Goal: Transaction & Acquisition: Purchase product/service

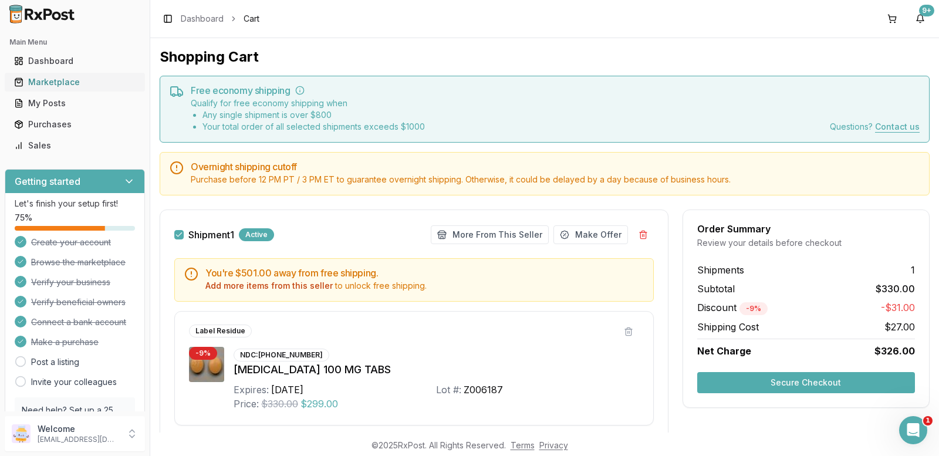
click at [75, 84] on div "Marketplace" at bounding box center [75, 82] width 122 height 12
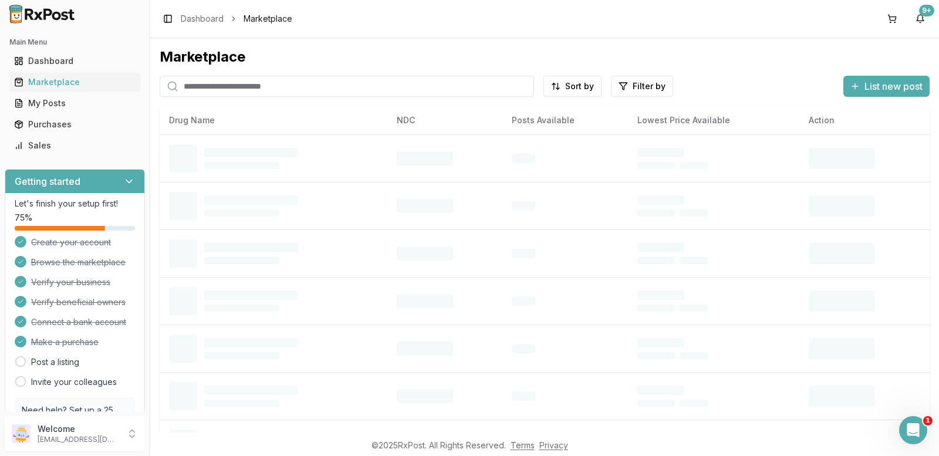
click at [211, 84] on input "search" at bounding box center [347, 86] width 375 height 21
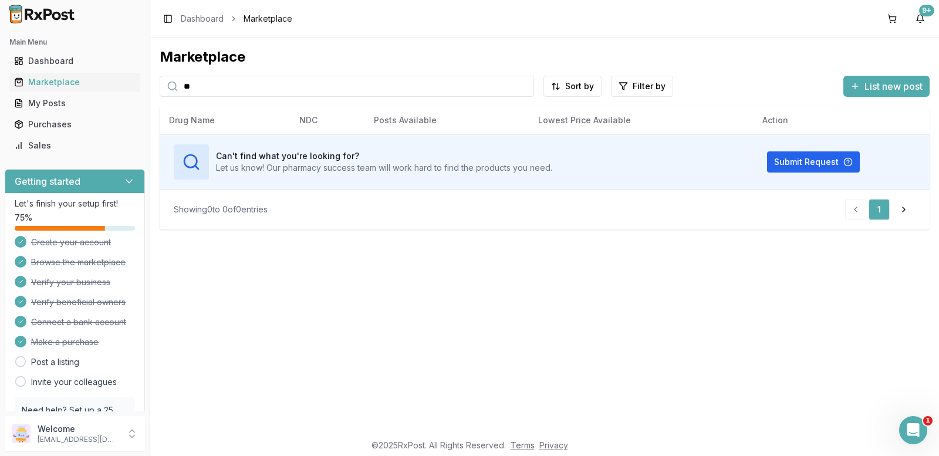
type input "*"
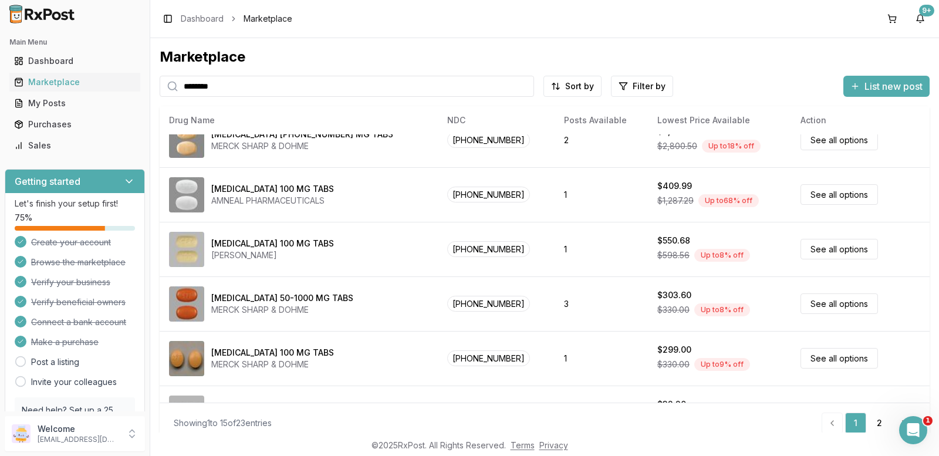
scroll to position [235, 0]
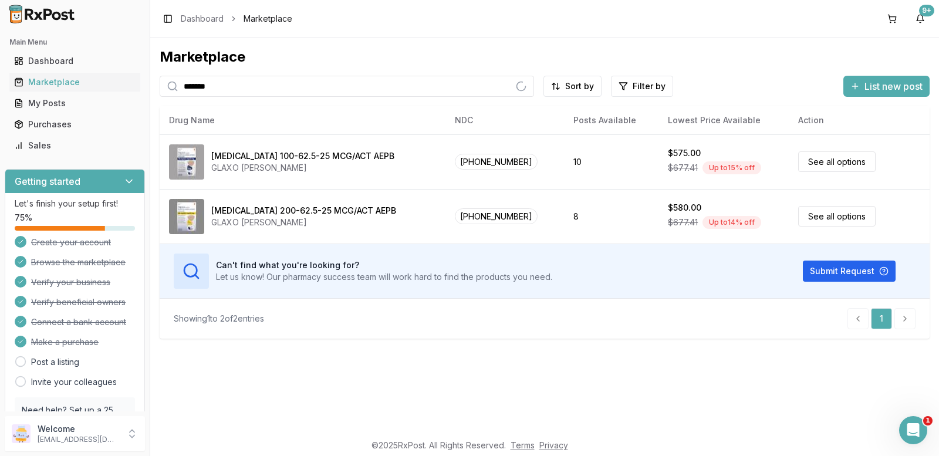
type input "*******"
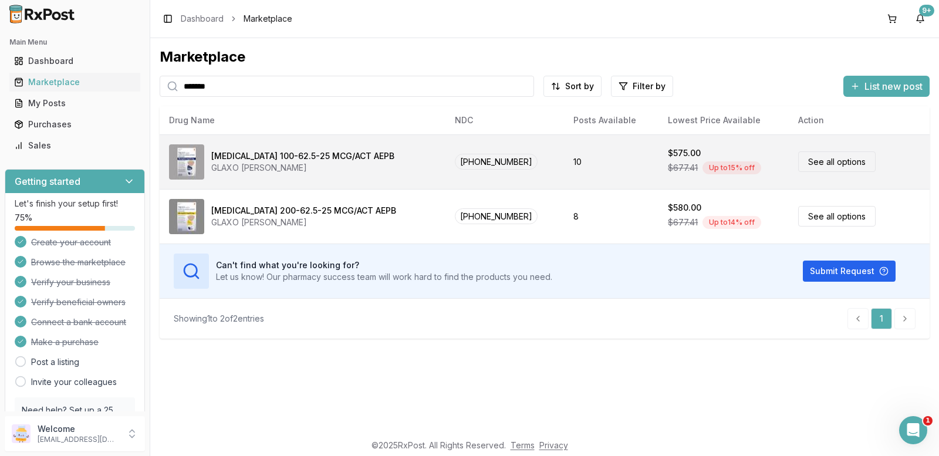
click at [825, 157] on link "See all options" at bounding box center [836, 161] width 77 height 21
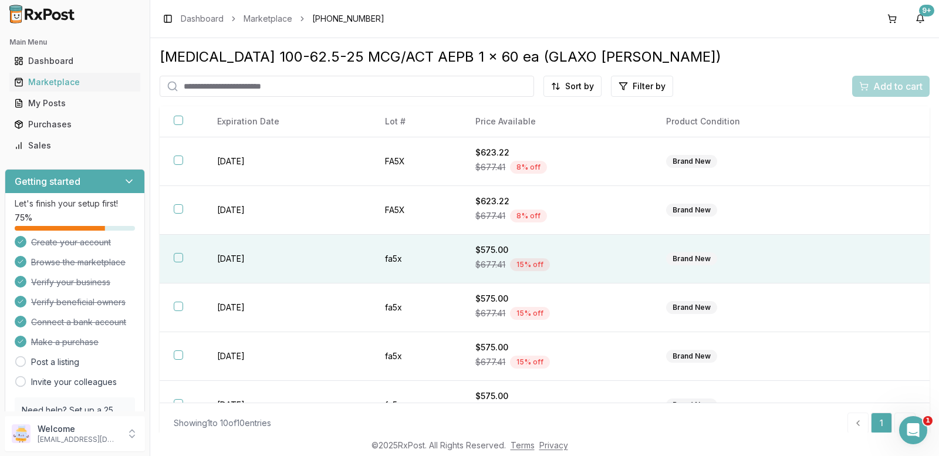
click at [174, 256] on button "button" at bounding box center [178, 257] width 9 height 9
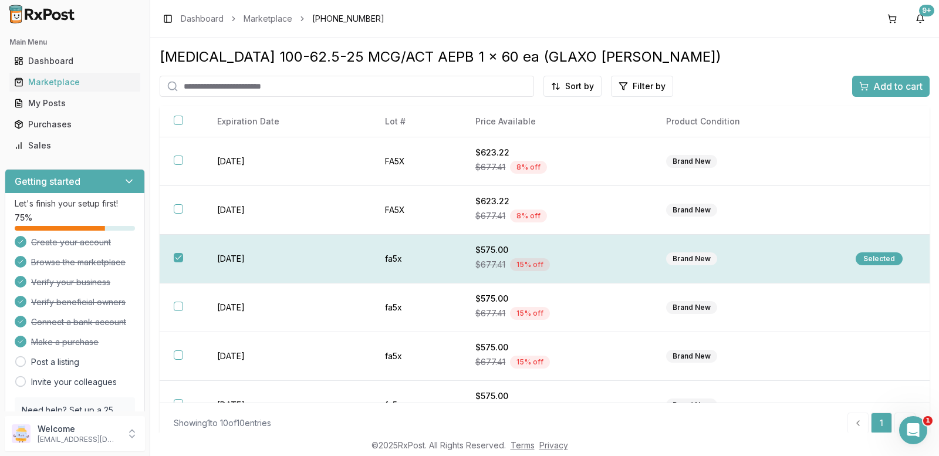
click at [859, 254] on div "Selected" at bounding box center [879, 258] width 47 height 13
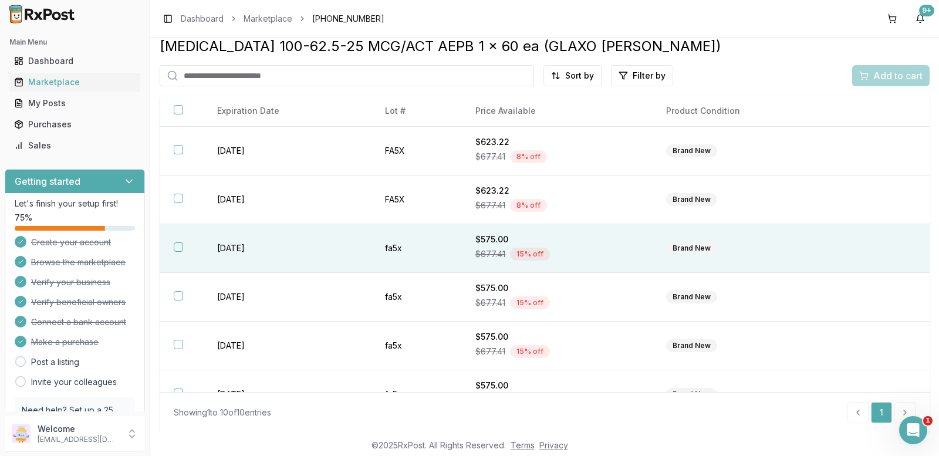
click at [173, 246] on th at bounding box center [181, 248] width 43 height 49
click at [862, 242] on div "Selected" at bounding box center [879, 248] width 47 height 13
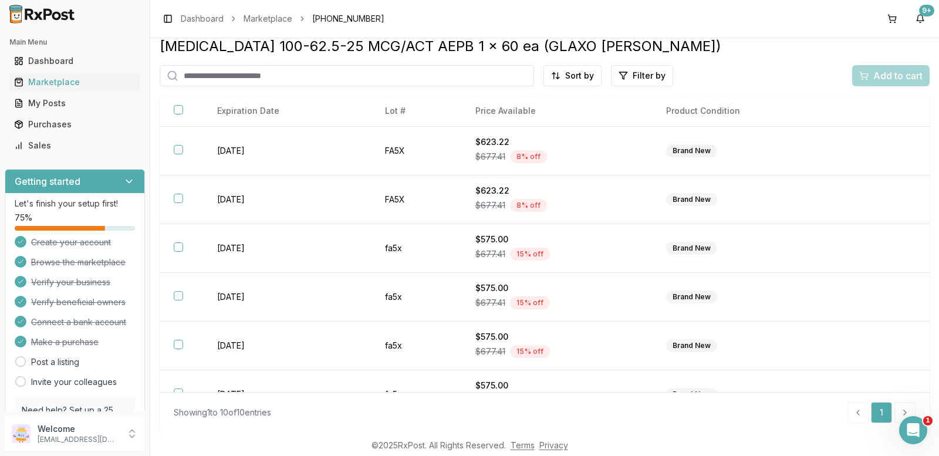
click at [888, 83] on div "Add to cart" at bounding box center [890, 75] width 77 height 21
click at [892, 20] on button at bounding box center [892, 18] width 19 height 19
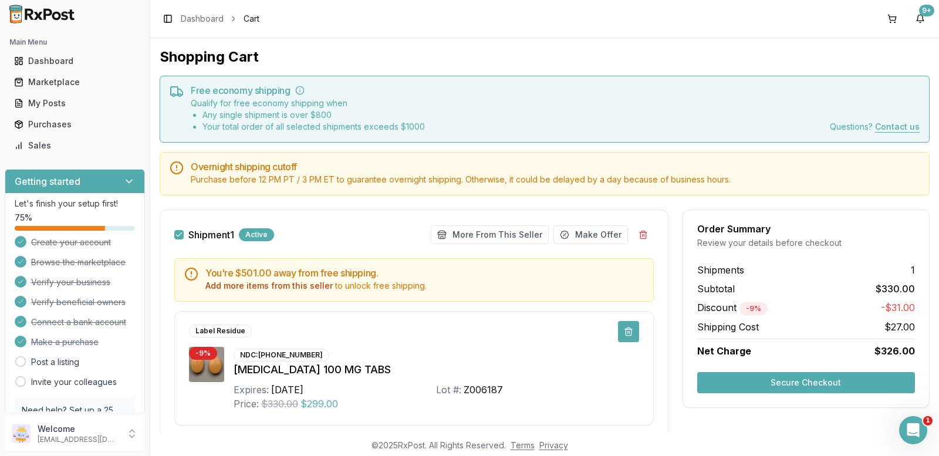
click at [625, 331] on button at bounding box center [628, 331] width 21 height 21
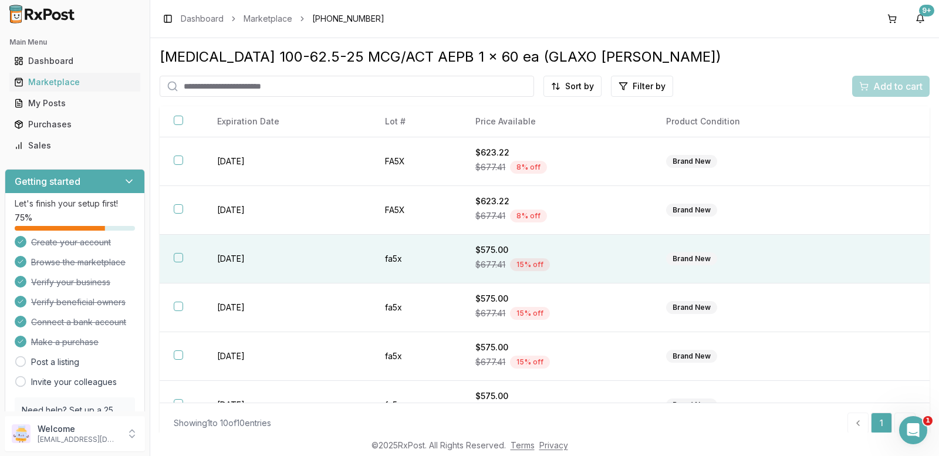
click at [174, 254] on button "button" at bounding box center [178, 257] width 9 height 9
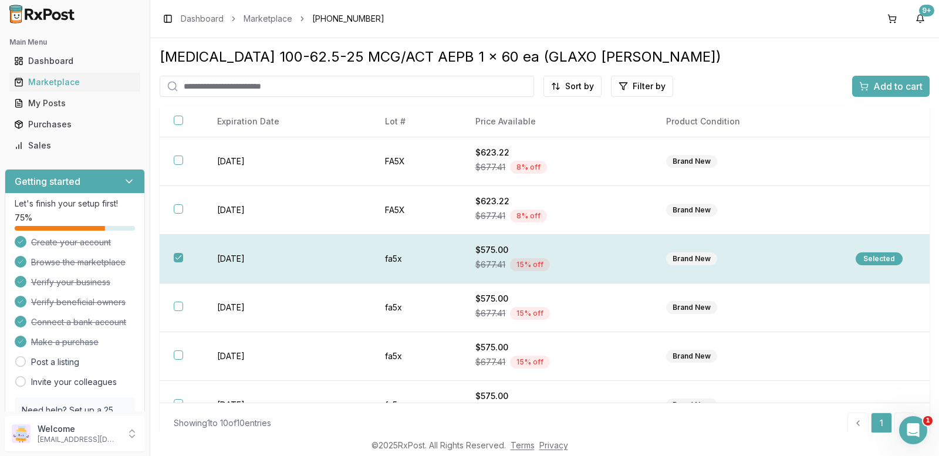
click at [856, 257] on div "Selected" at bounding box center [879, 258] width 47 height 13
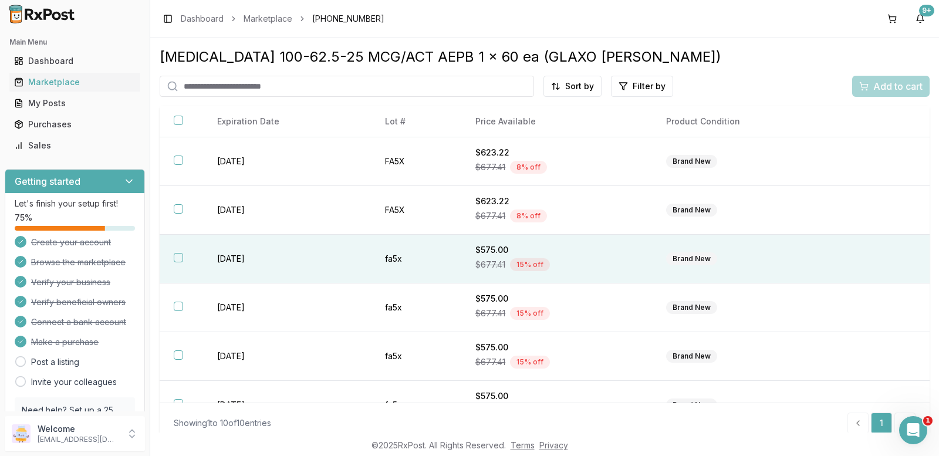
click at [889, 86] on div "Add to cart" at bounding box center [890, 86] width 77 height 21
click at [290, 81] on input "search" at bounding box center [347, 86] width 375 height 21
click at [72, 86] on div "Marketplace" at bounding box center [75, 82] width 122 height 12
click at [200, 19] on link "Dashboard" at bounding box center [202, 19] width 43 height 12
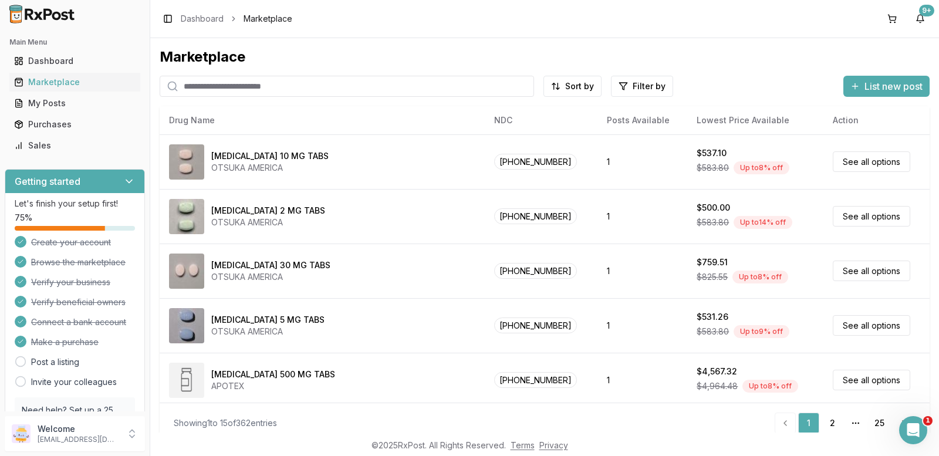
click at [201, 85] on input "search" at bounding box center [347, 86] width 375 height 21
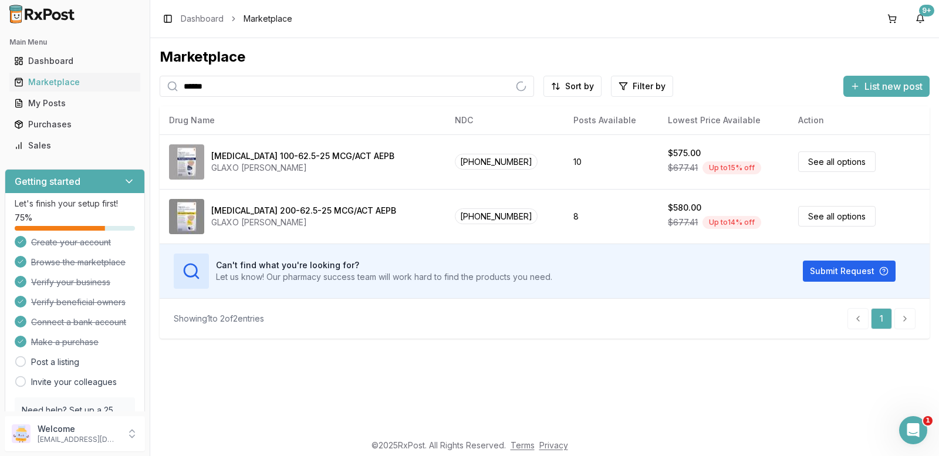
type input "******"
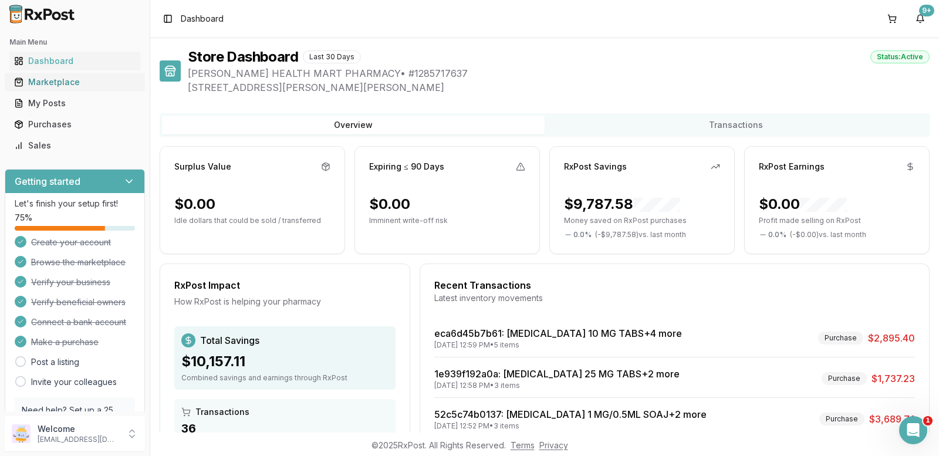
click at [79, 83] on div "Marketplace" at bounding box center [75, 82] width 122 height 12
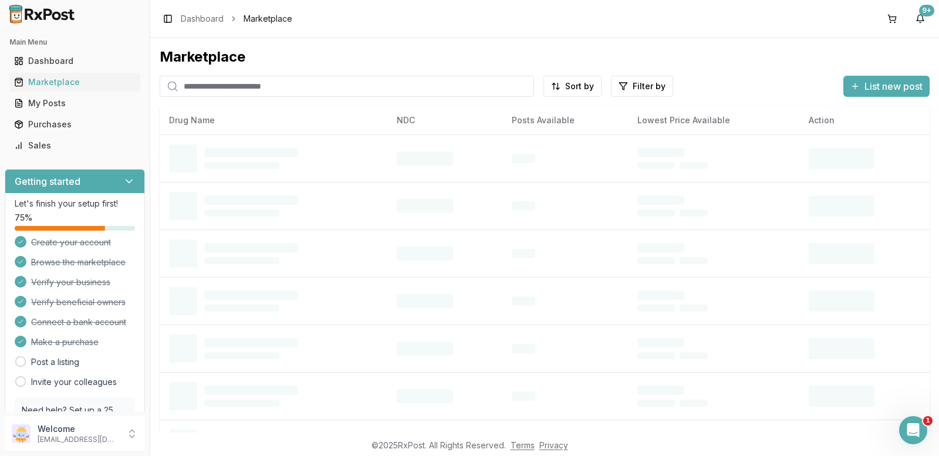
click at [231, 86] on input "search" at bounding box center [347, 86] width 375 height 21
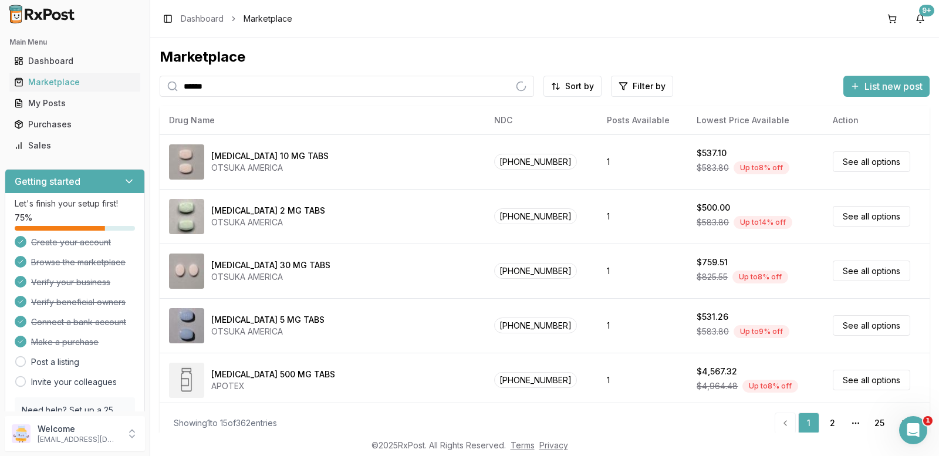
type input "******"
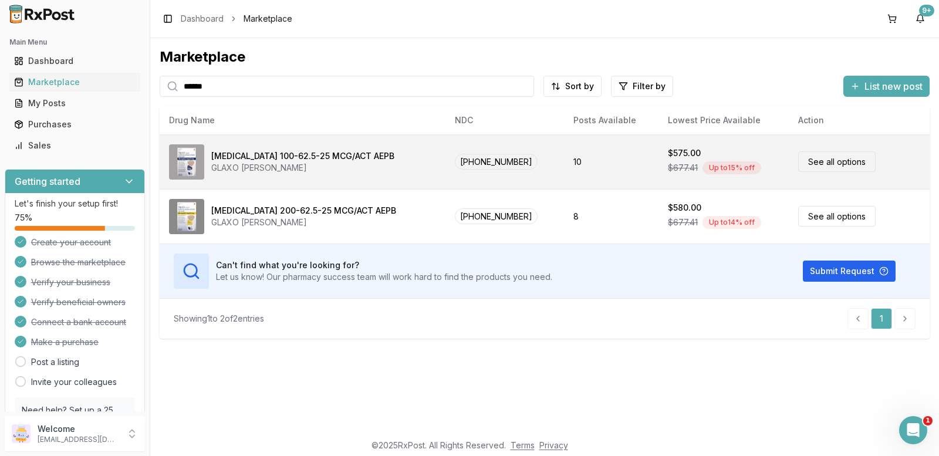
click at [816, 156] on link "See all options" at bounding box center [836, 161] width 77 height 21
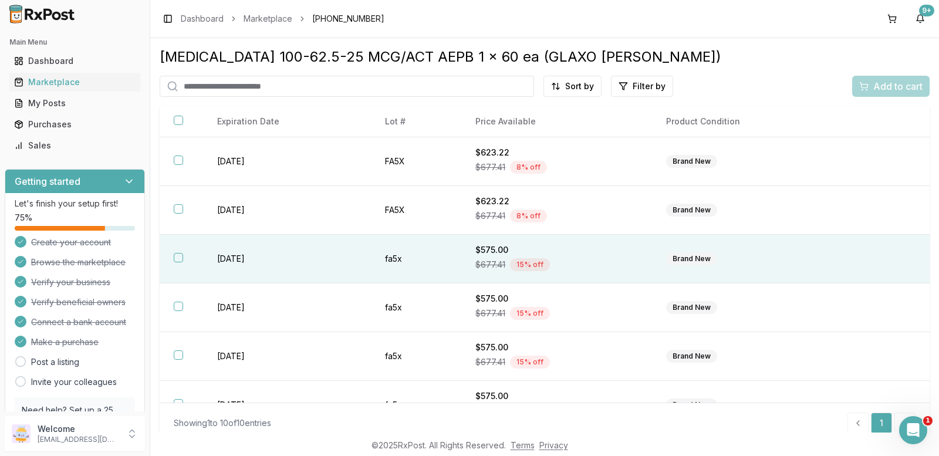
click at [177, 259] on button "button" at bounding box center [178, 257] width 9 height 9
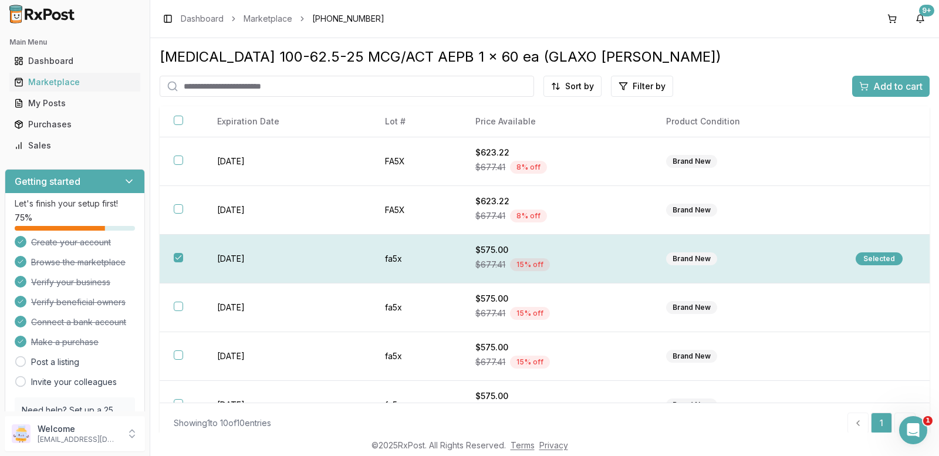
click at [866, 254] on div "Selected" at bounding box center [879, 258] width 47 height 13
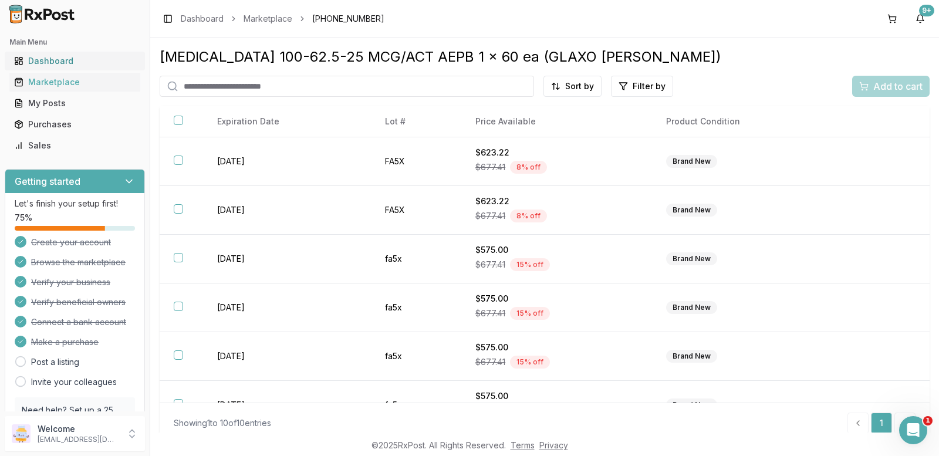
click at [45, 54] on link "Dashboard" at bounding box center [74, 60] width 131 height 21
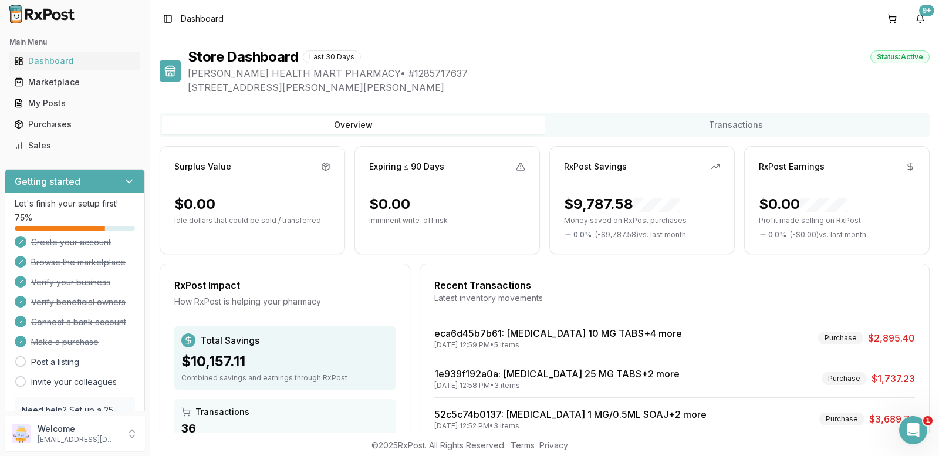
click at [216, 21] on span "Dashboard" at bounding box center [202, 19] width 43 height 12
click at [52, 80] on div "Marketplace" at bounding box center [75, 82] width 122 height 12
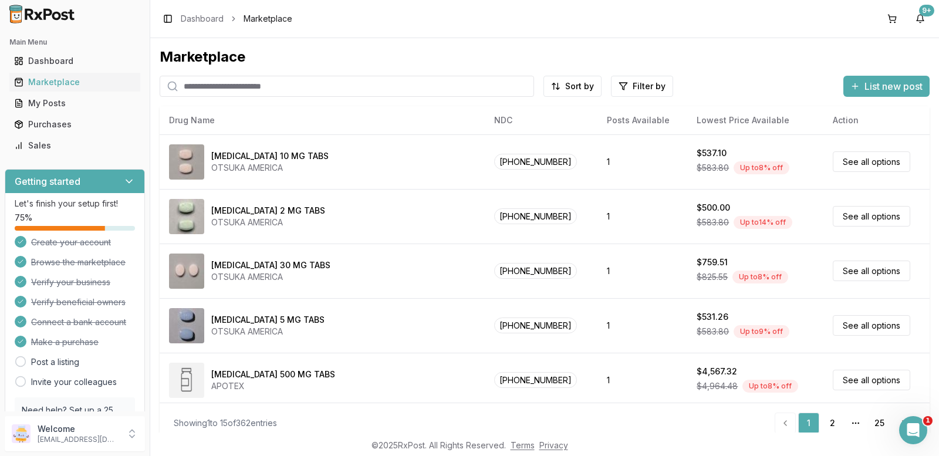
click at [234, 86] on input "search" at bounding box center [347, 86] width 375 height 21
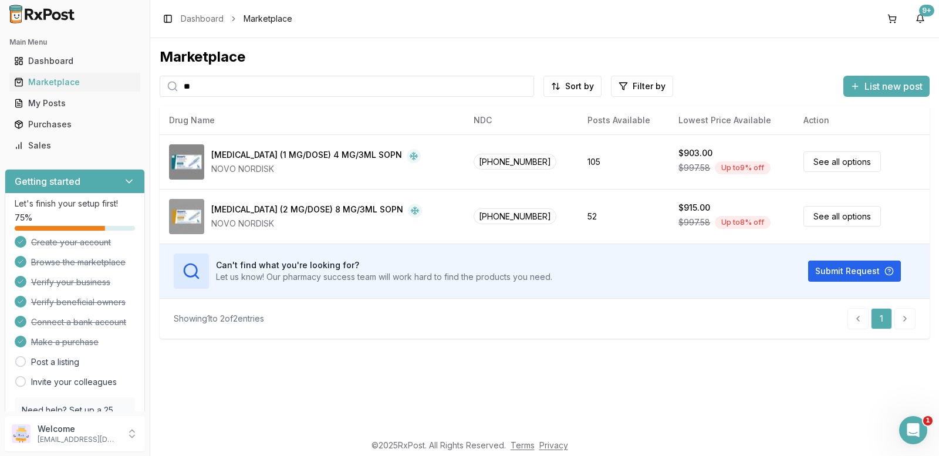
type input "*"
type input "******"
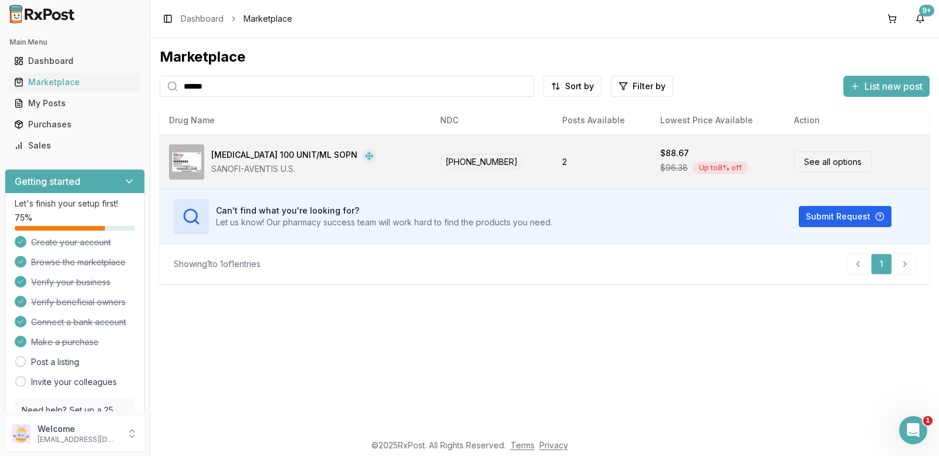
click at [807, 161] on link "See all options" at bounding box center [832, 161] width 77 height 21
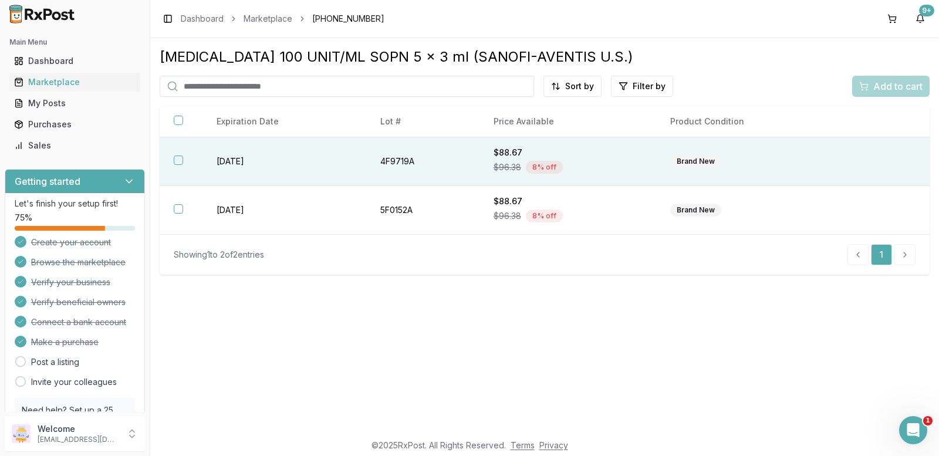
click at [176, 157] on button "button" at bounding box center [178, 160] width 9 height 9
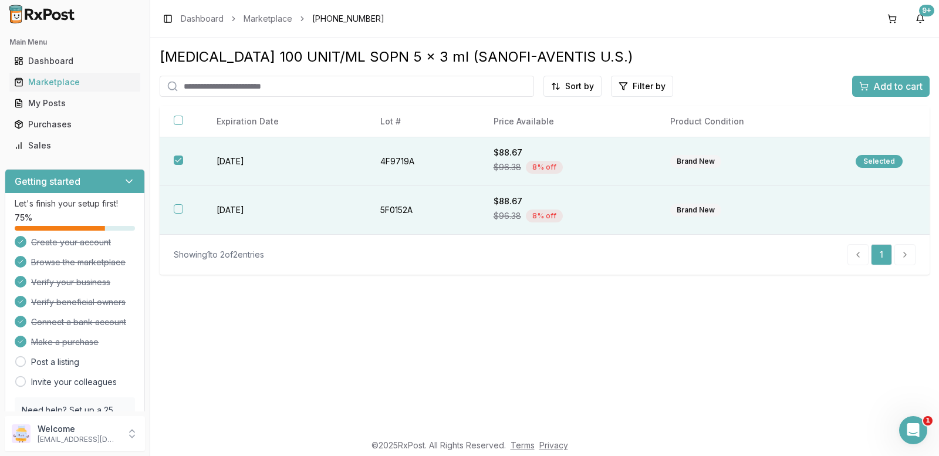
click at [176, 208] on button "button" at bounding box center [178, 208] width 9 height 9
click at [889, 84] on span "Add to cart" at bounding box center [898, 86] width 49 height 14
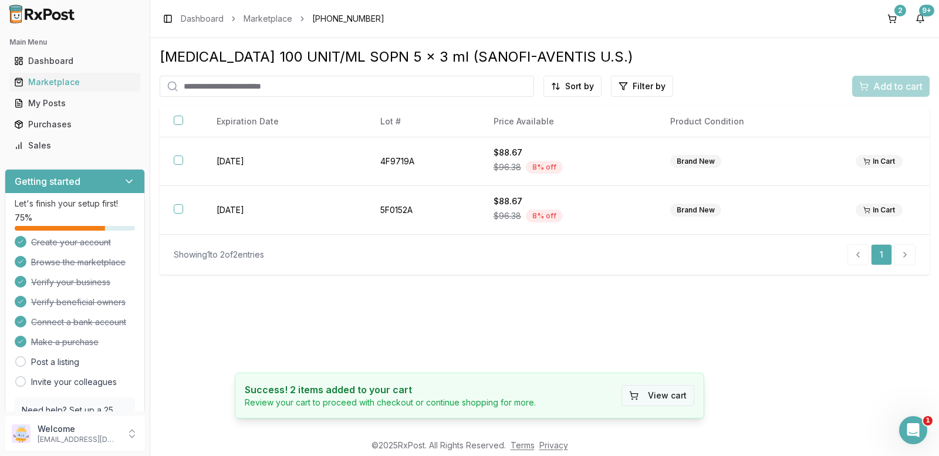
click at [661, 397] on button "View cart" at bounding box center [658, 395] width 73 height 21
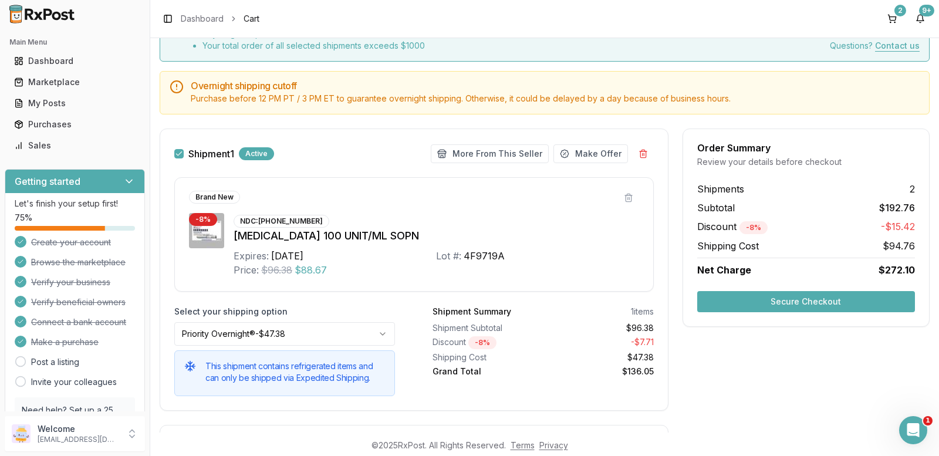
scroll to position [117, 0]
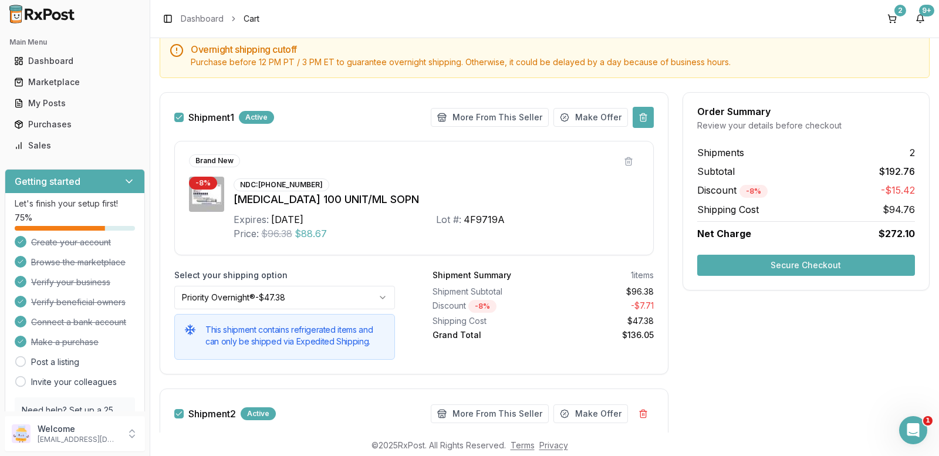
click at [638, 117] on button at bounding box center [643, 117] width 21 height 21
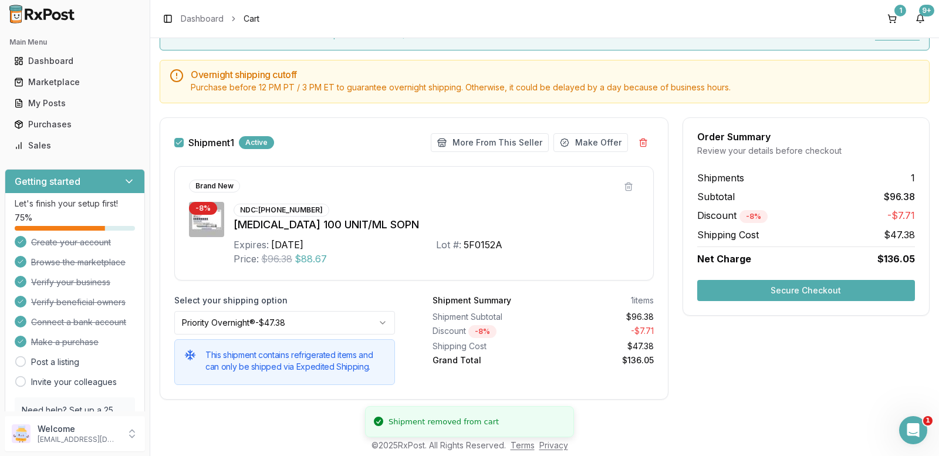
scroll to position [92, 0]
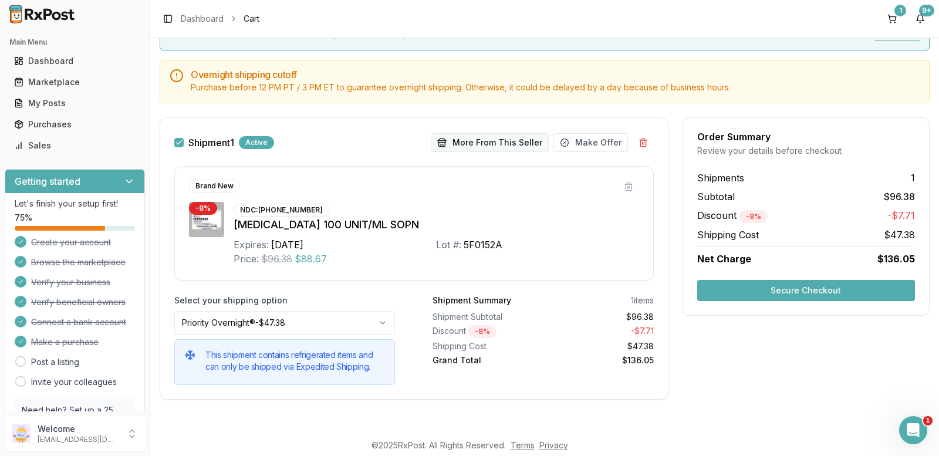
click at [457, 140] on button "More From This Seller" at bounding box center [490, 142] width 118 height 19
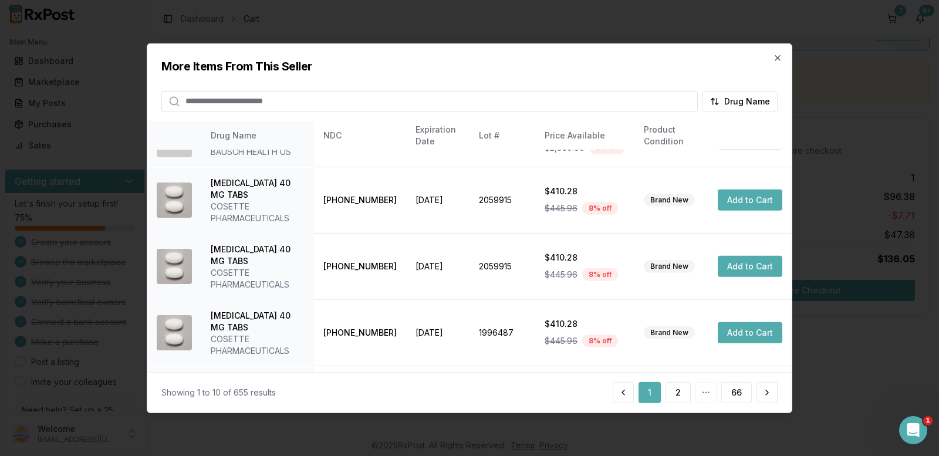
scroll to position [323, 0]
click at [679, 385] on button "2" at bounding box center [678, 392] width 25 height 21
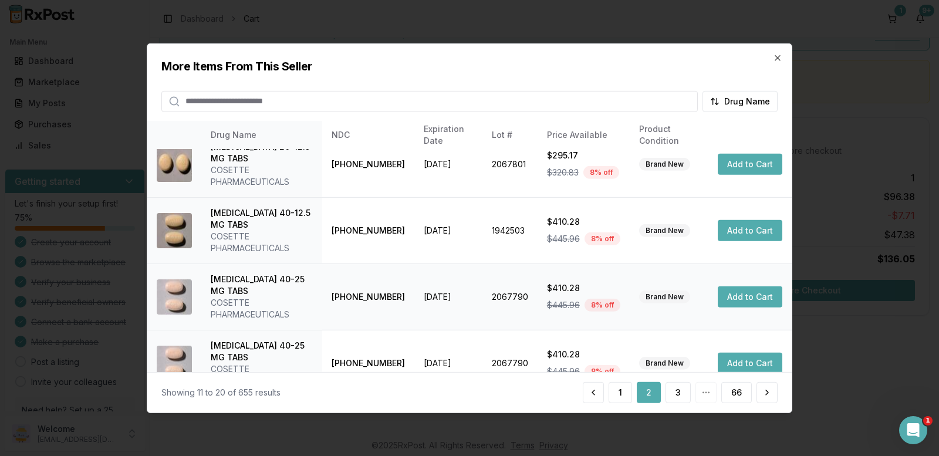
scroll to position [417, 0]
click at [673, 395] on button "3" at bounding box center [678, 392] width 25 height 21
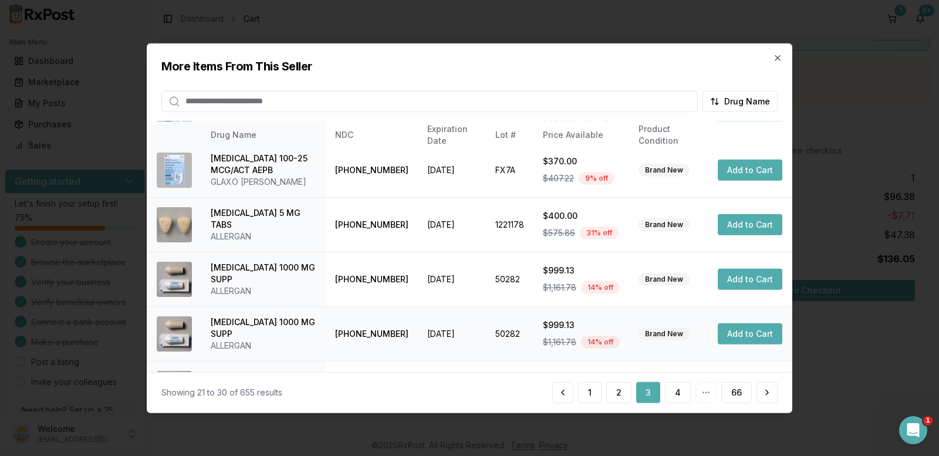
scroll to position [323, 0]
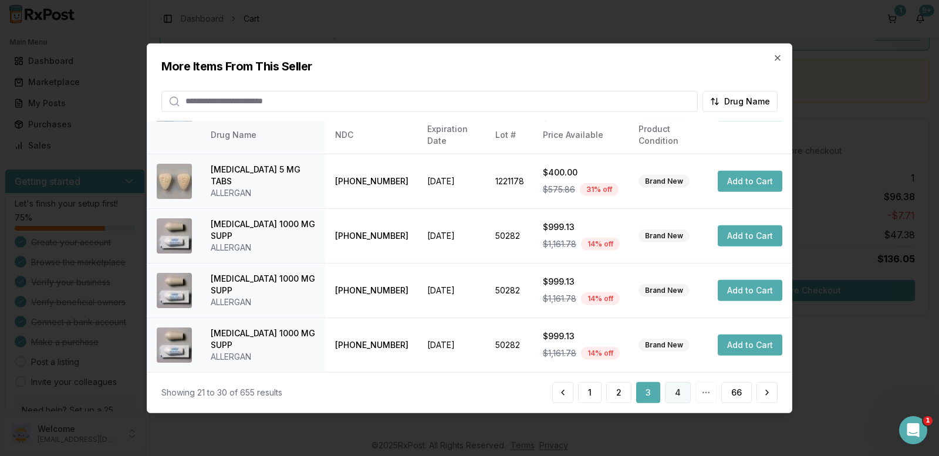
click at [679, 389] on button "4" at bounding box center [678, 392] width 26 height 21
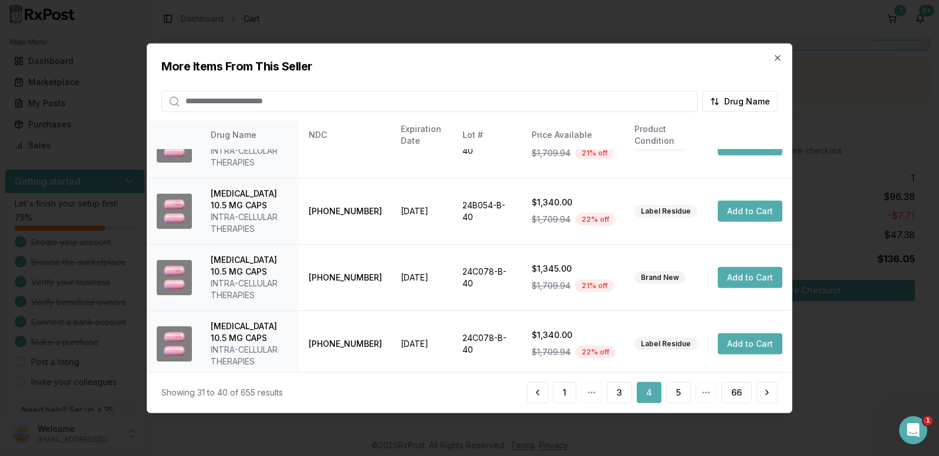
scroll to position [405, 0]
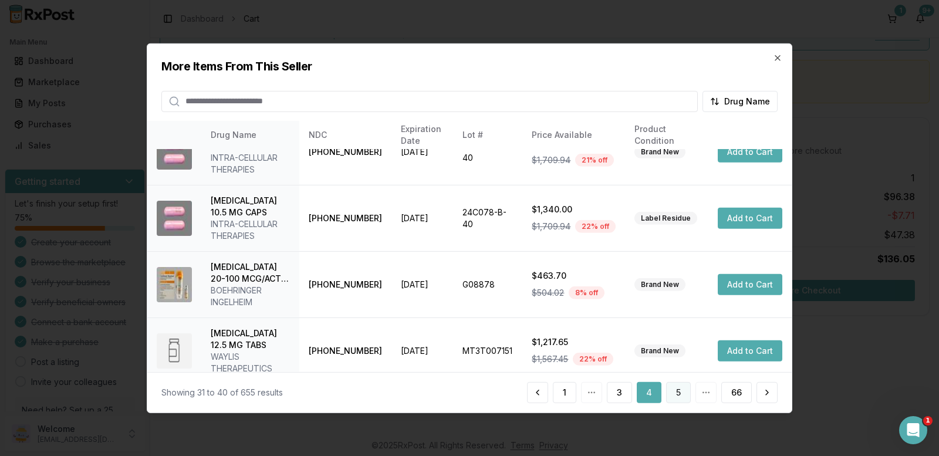
click at [675, 398] on button "5" at bounding box center [678, 392] width 25 height 21
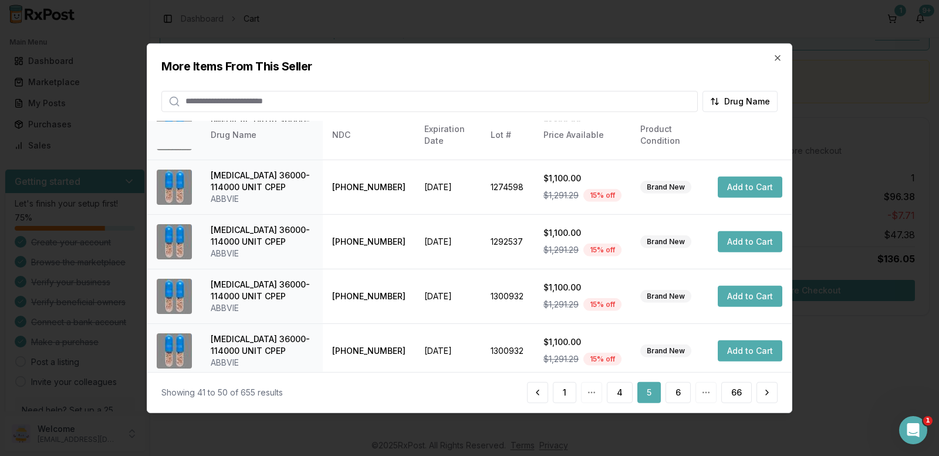
scroll to position [323, 0]
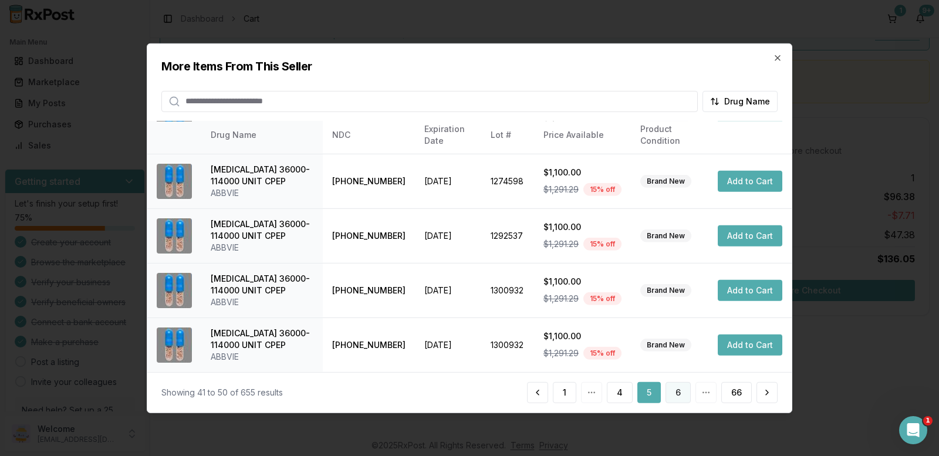
click at [675, 390] on button "6" at bounding box center [678, 392] width 25 height 21
click at [673, 390] on button "7" at bounding box center [678, 392] width 25 height 21
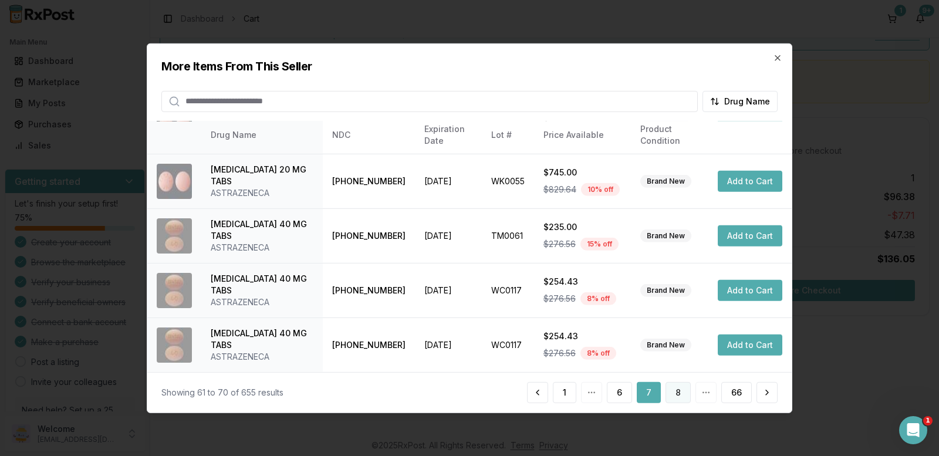
click at [674, 389] on button "8" at bounding box center [678, 392] width 25 height 21
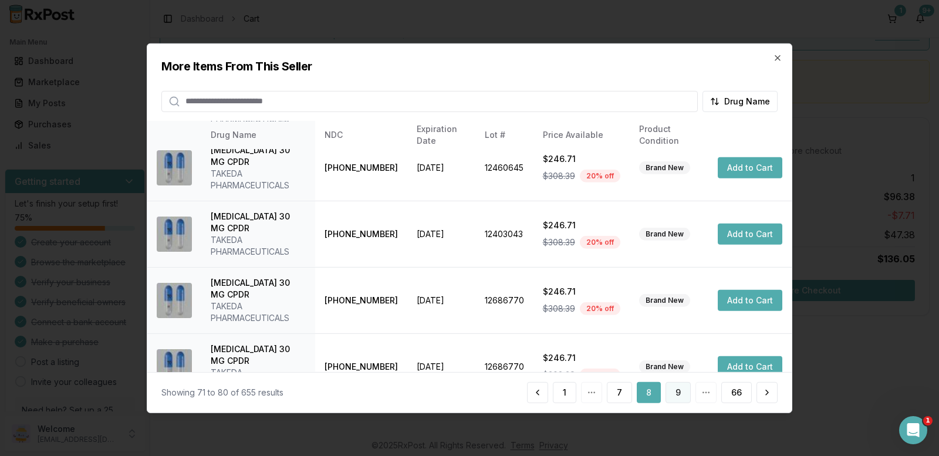
click at [673, 387] on button "9" at bounding box center [678, 392] width 25 height 21
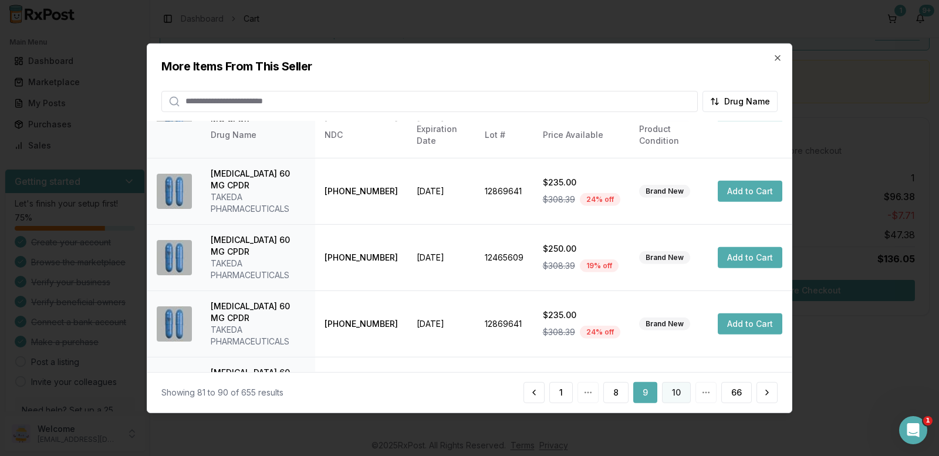
click at [686, 395] on button "10" at bounding box center [676, 392] width 29 height 21
click at [676, 397] on button "11" at bounding box center [677, 392] width 27 height 21
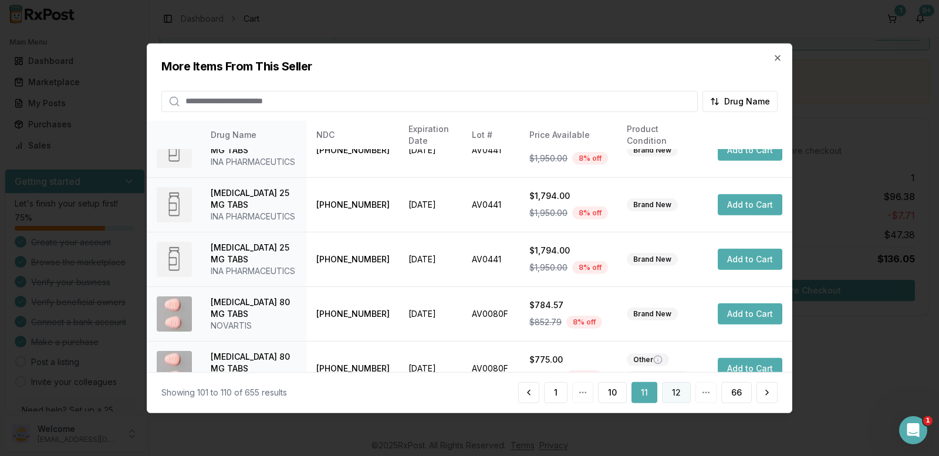
click at [682, 390] on button "12" at bounding box center [676, 392] width 29 height 21
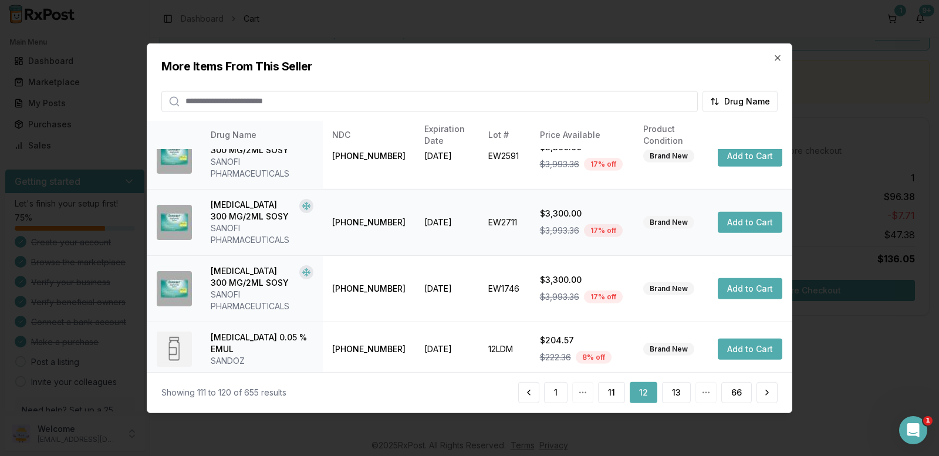
scroll to position [429, 0]
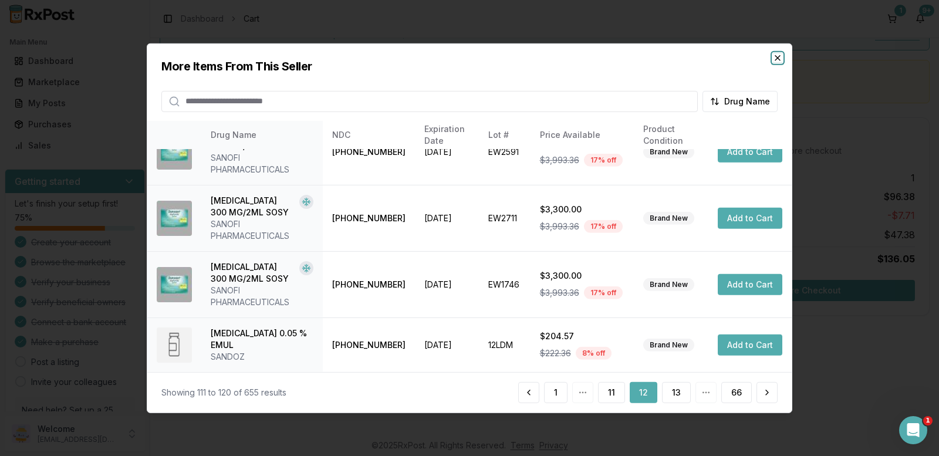
click at [778, 58] on icon "button" at bounding box center [777, 57] width 5 height 5
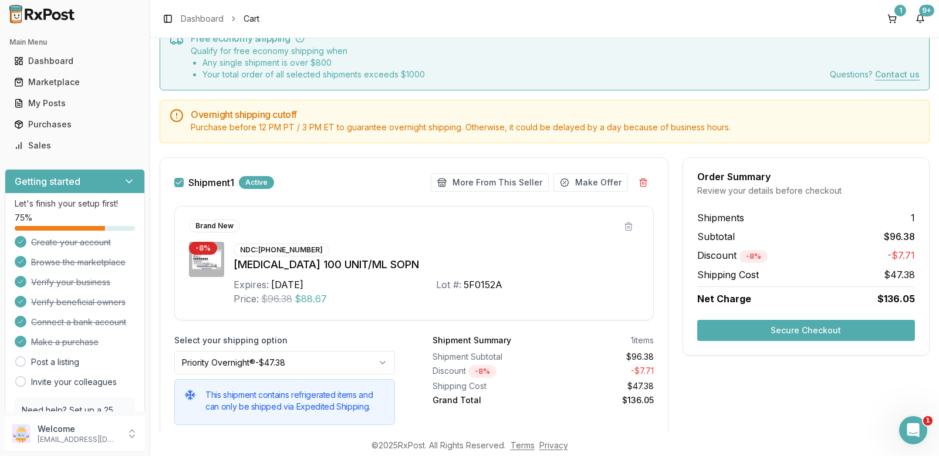
scroll to position [0, 0]
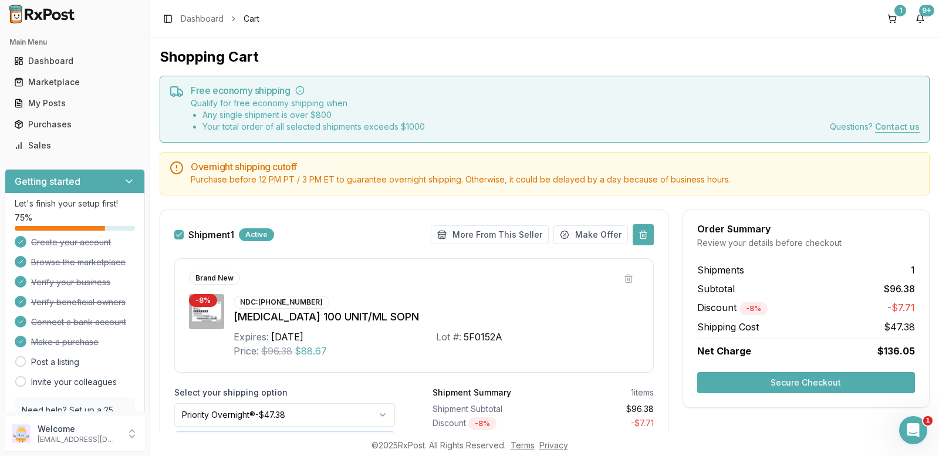
click at [643, 232] on button at bounding box center [643, 234] width 21 height 21
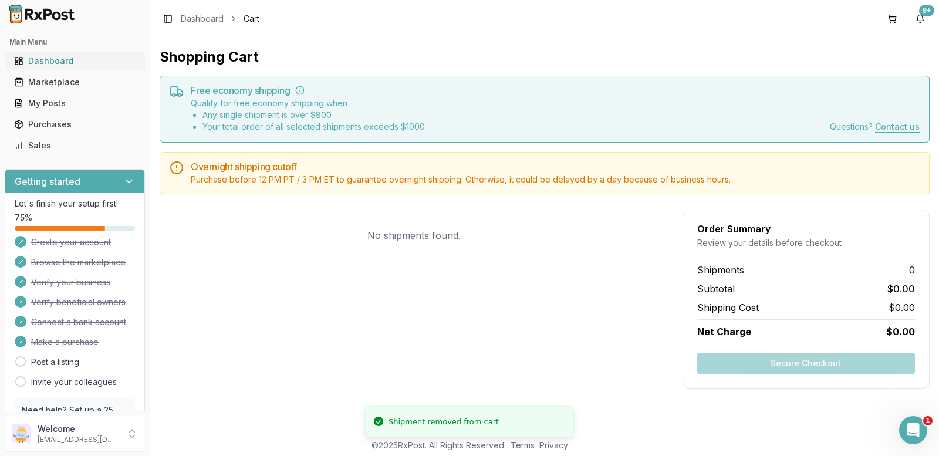
click at [48, 62] on div "Dashboard" at bounding box center [75, 61] width 122 height 12
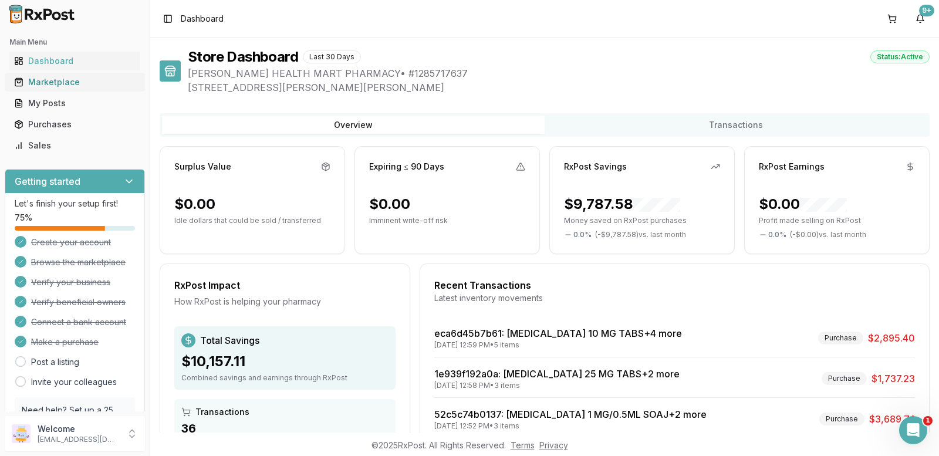
click at [53, 85] on div "Marketplace" at bounding box center [75, 82] width 122 height 12
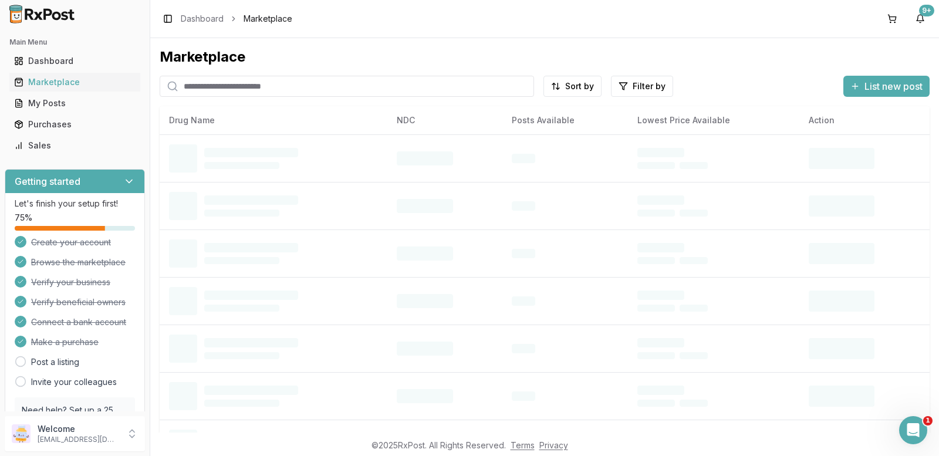
click at [197, 85] on input "search" at bounding box center [347, 86] width 375 height 21
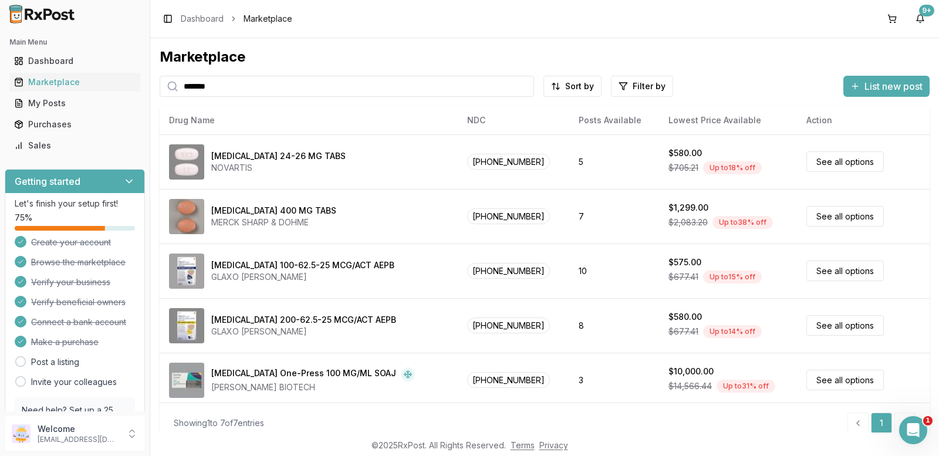
type input "*******"
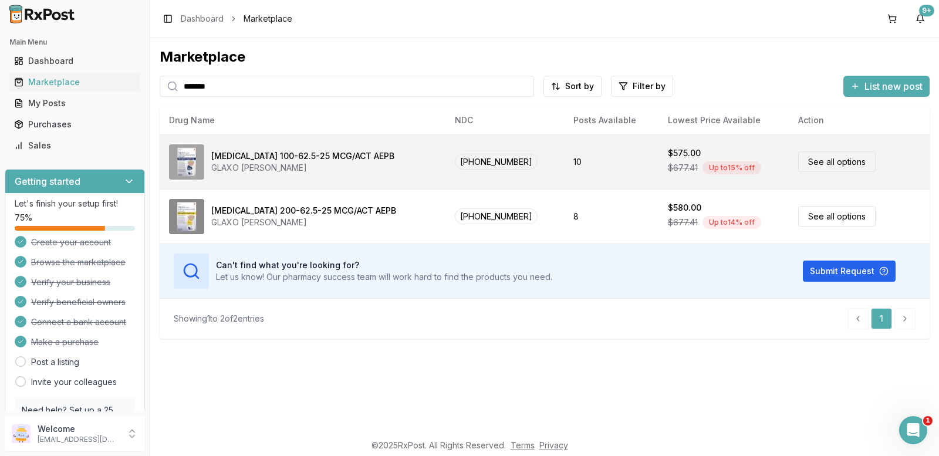
click at [816, 160] on link "See all options" at bounding box center [836, 161] width 77 height 21
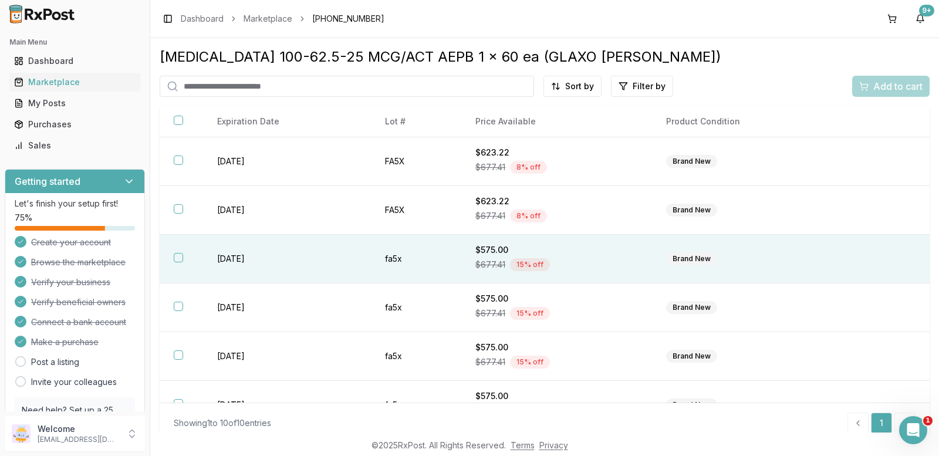
click at [698, 256] on div "Brand New" at bounding box center [691, 258] width 51 height 13
click at [881, 82] on span "Add to cart" at bounding box center [898, 86] width 49 height 14
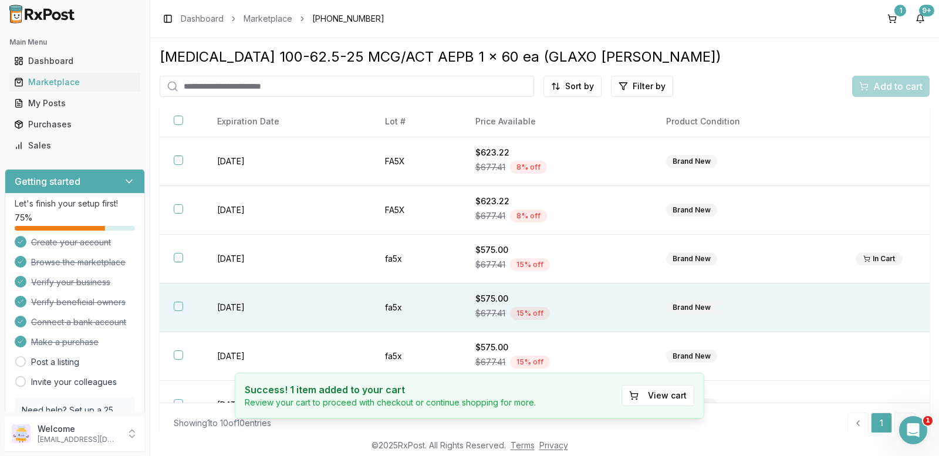
click at [694, 302] on div "Brand New" at bounding box center [691, 307] width 51 height 13
click at [893, 19] on button "1" at bounding box center [892, 18] width 19 height 19
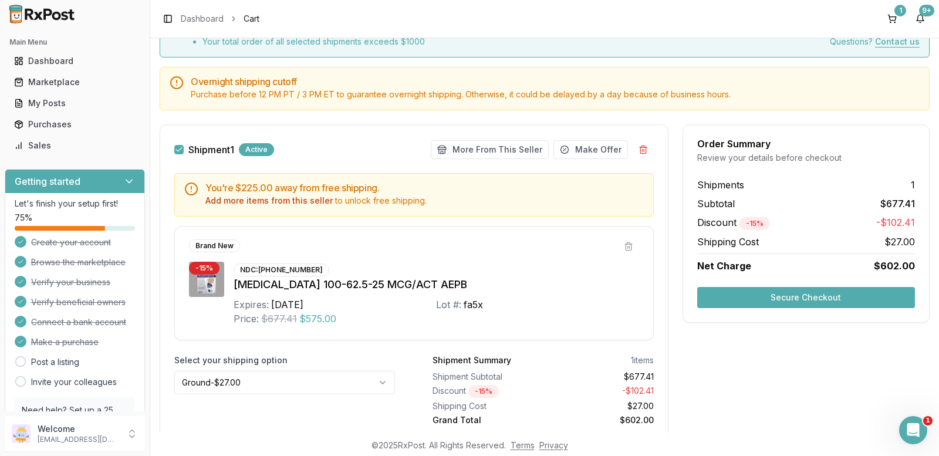
scroll to position [59, 0]
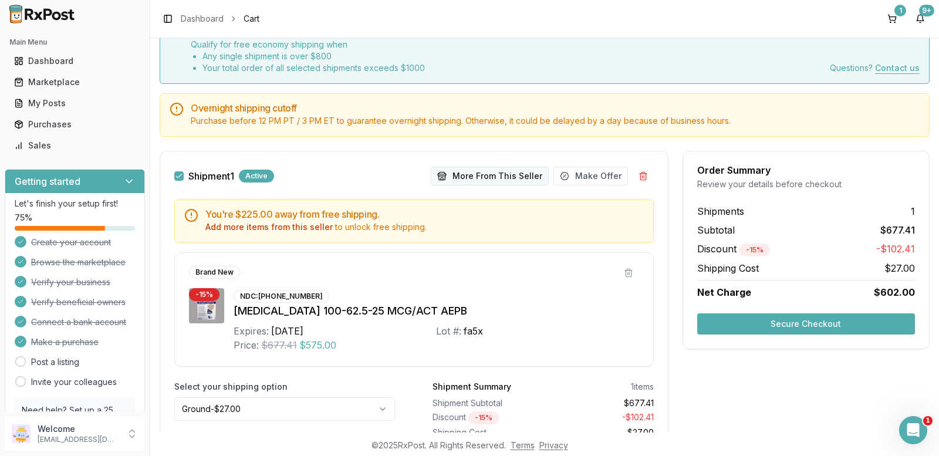
click at [456, 177] on button "More From This Seller" at bounding box center [490, 176] width 118 height 19
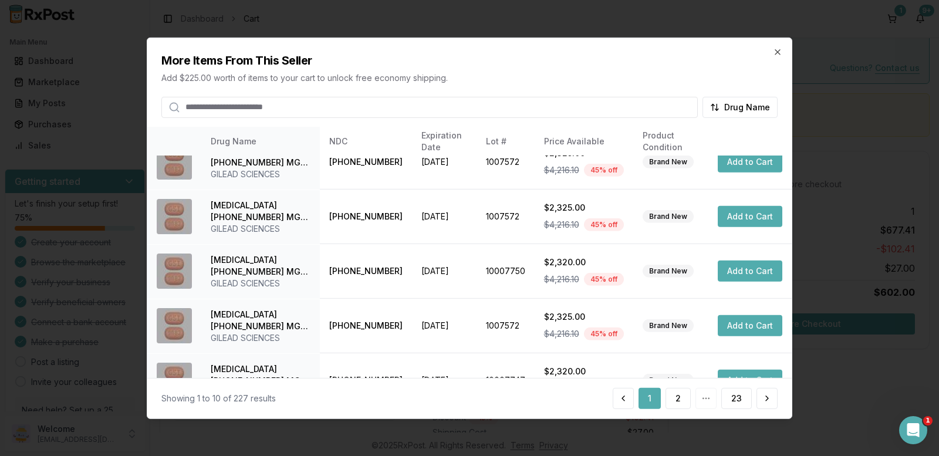
scroll to position [323, 0]
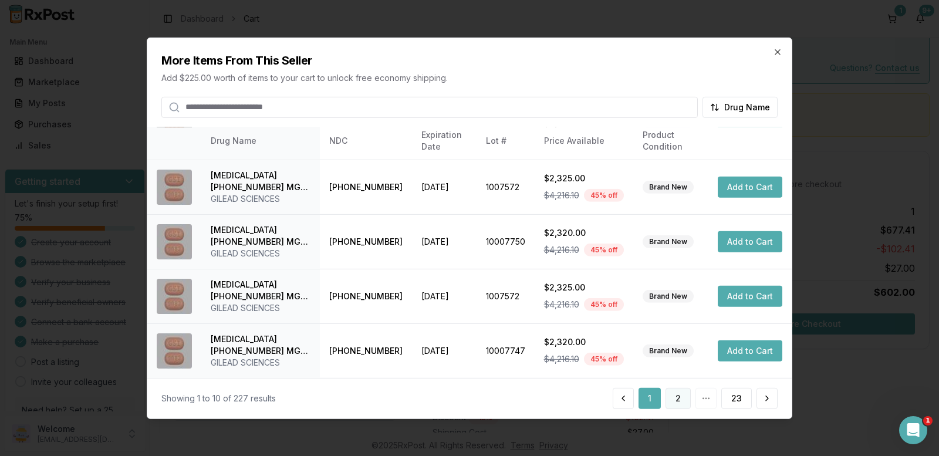
click at [678, 400] on button "2" at bounding box center [678, 398] width 25 height 21
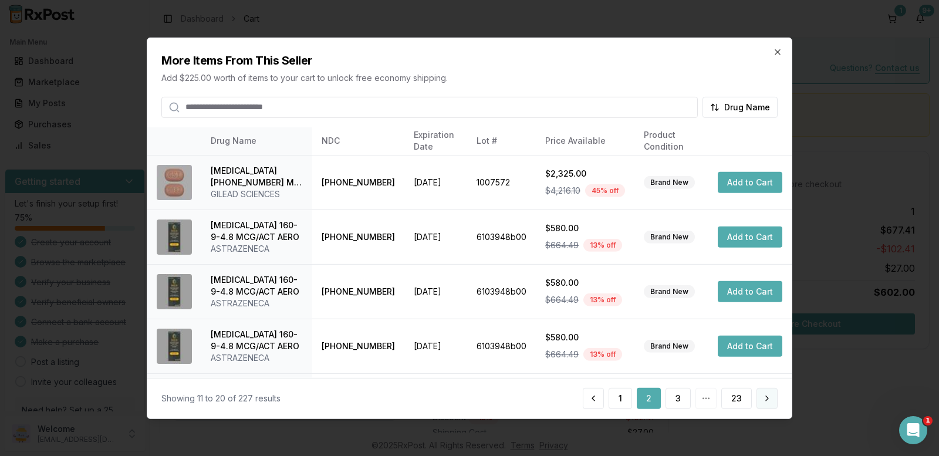
click at [766, 399] on button at bounding box center [767, 398] width 21 height 21
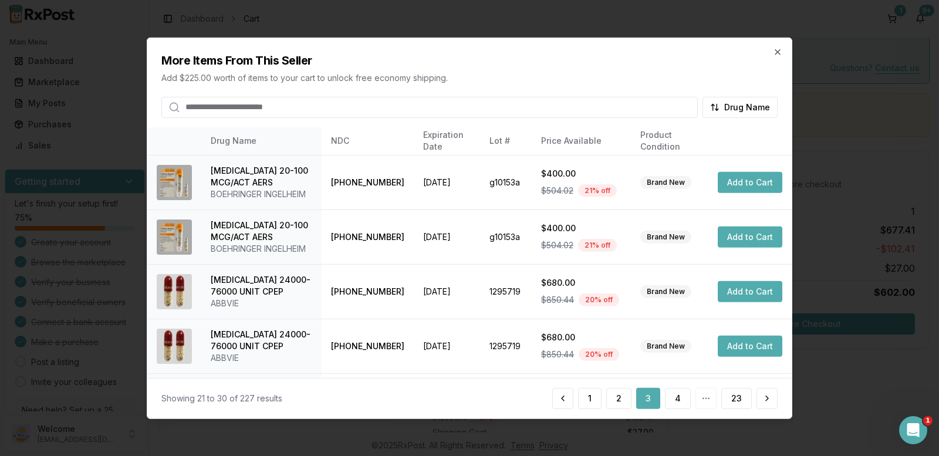
click at [766, 399] on button at bounding box center [767, 398] width 21 height 21
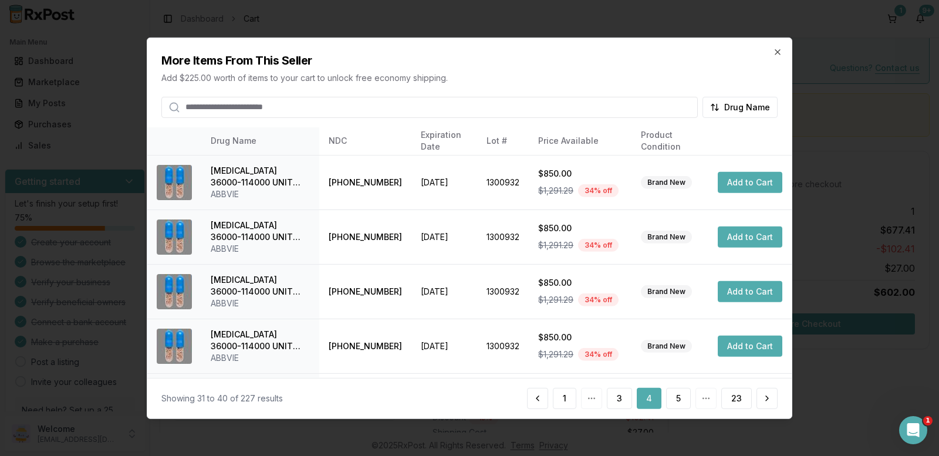
click at [766, 399] on button at bounding box center [767, 398] width 21 height 21
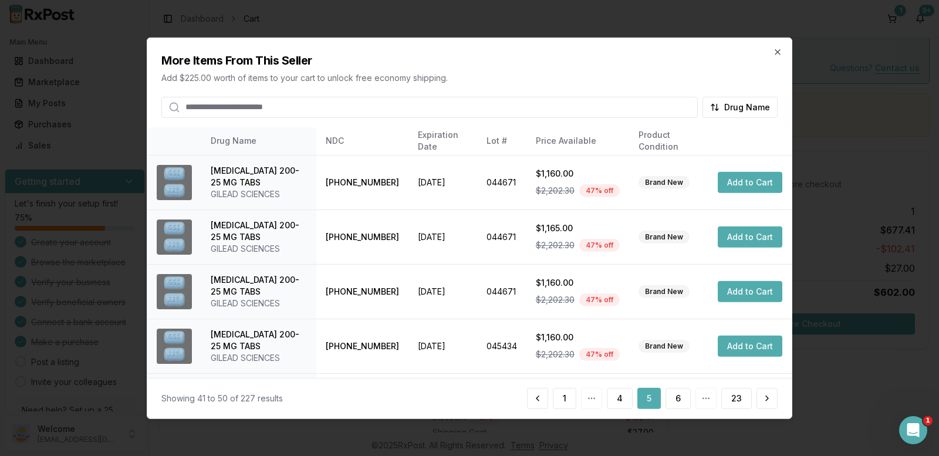
click at [766, 399] on button at bounding box center [767, 398] width 21 height 21
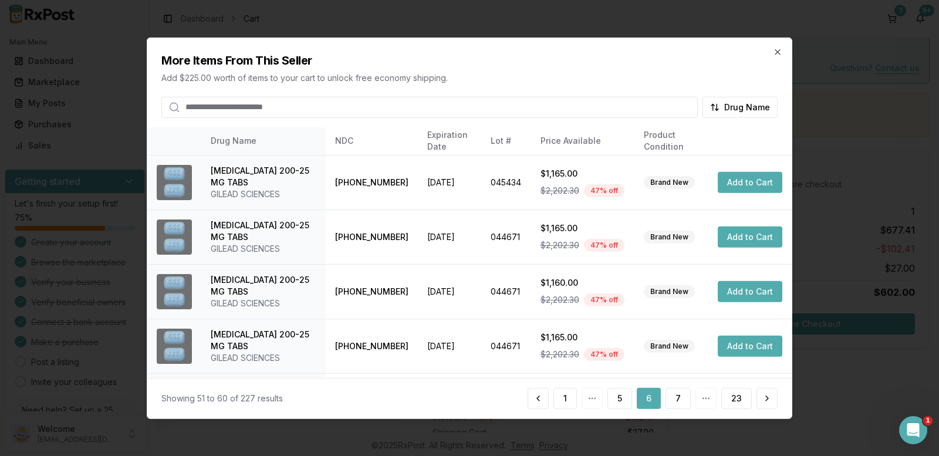
click at [766, 399] on button at bounding box center [767, 398] width 21 height 21
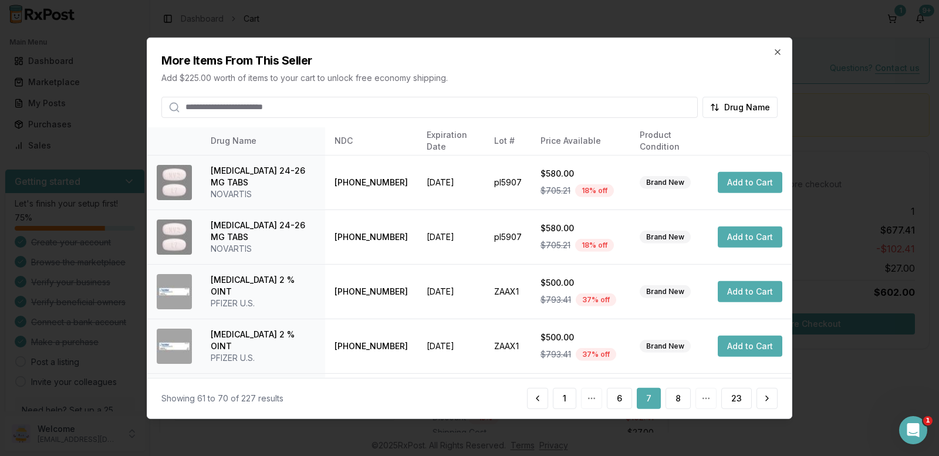
click at [766, 399] on button at bounding box center [767, 398] width 21 height 21
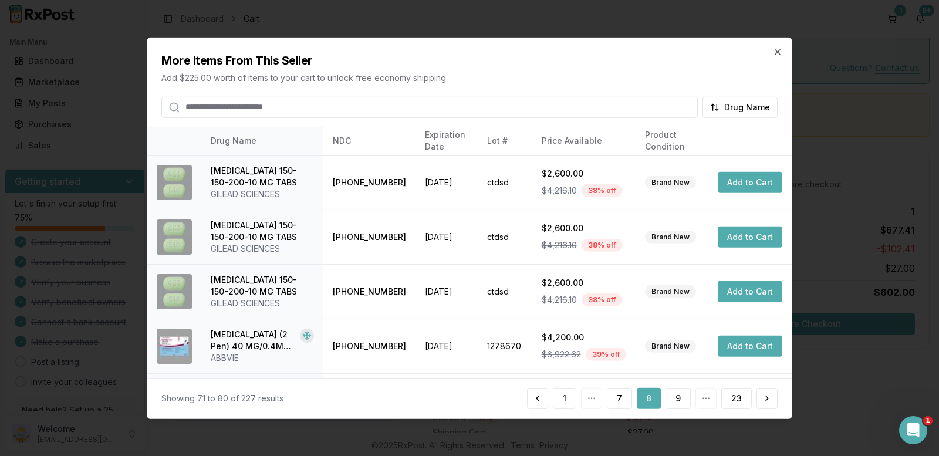
click at [766, 399] on button at bounding box center [767, 398] width 21 height 21
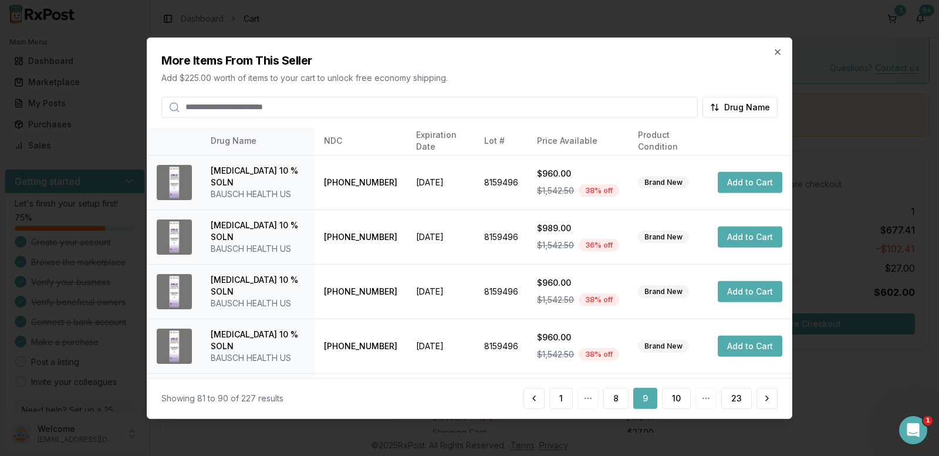
click at [766, 399] on button at bounding box center [767, 398] width 21 height 21
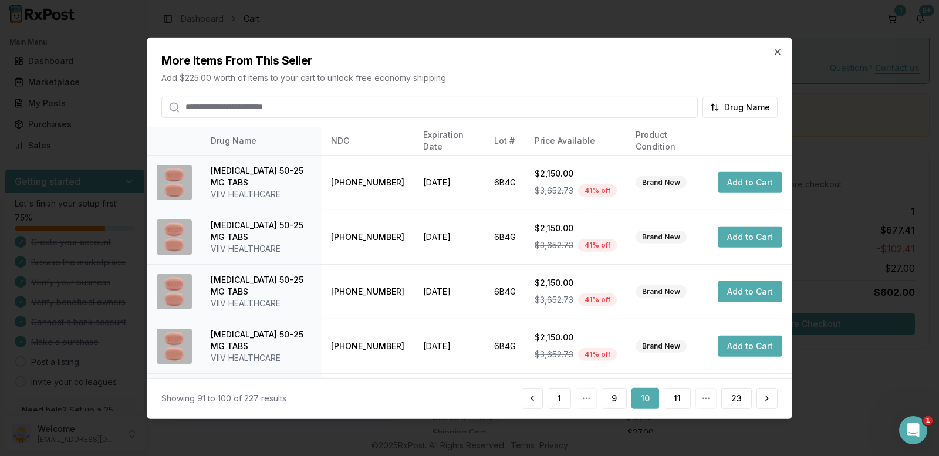
click at [766, 399] on button at bounding box center [767, 398] width 21 height 21
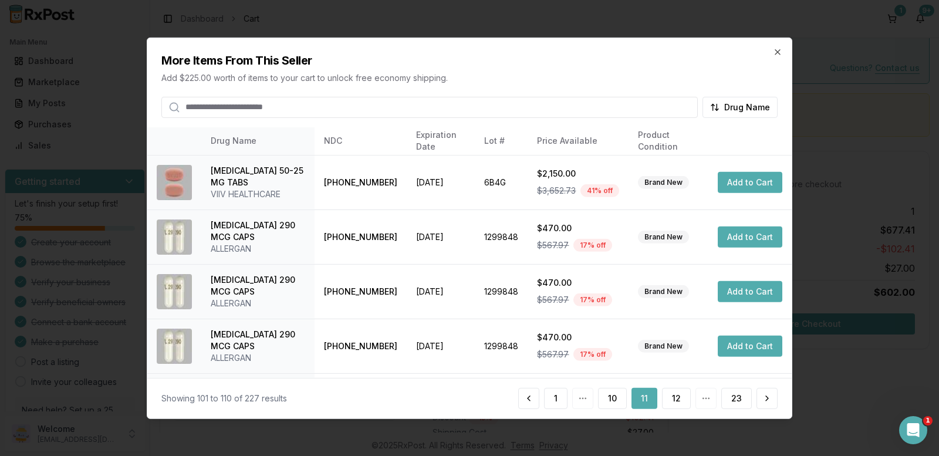
click at [766, 399] on button at bounding box center [767, 398] width 21 height 21
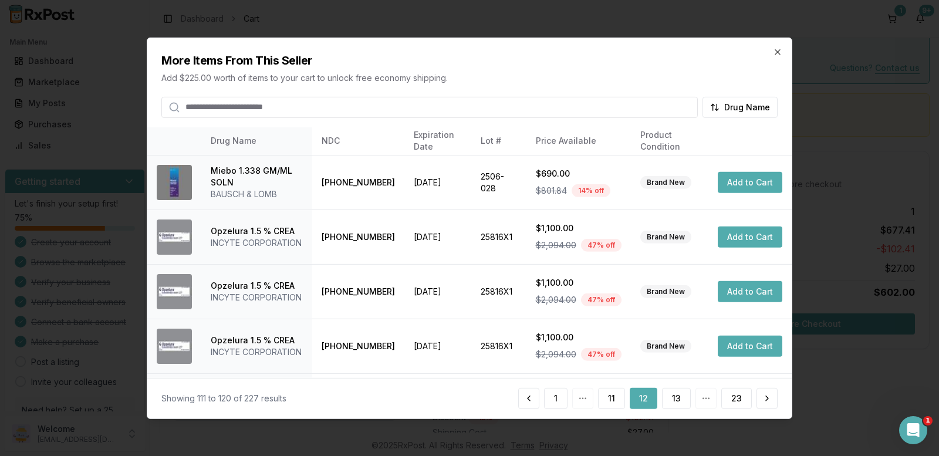
click at [766, 399] on button at bounding box center [767, 398] width 21 height 21
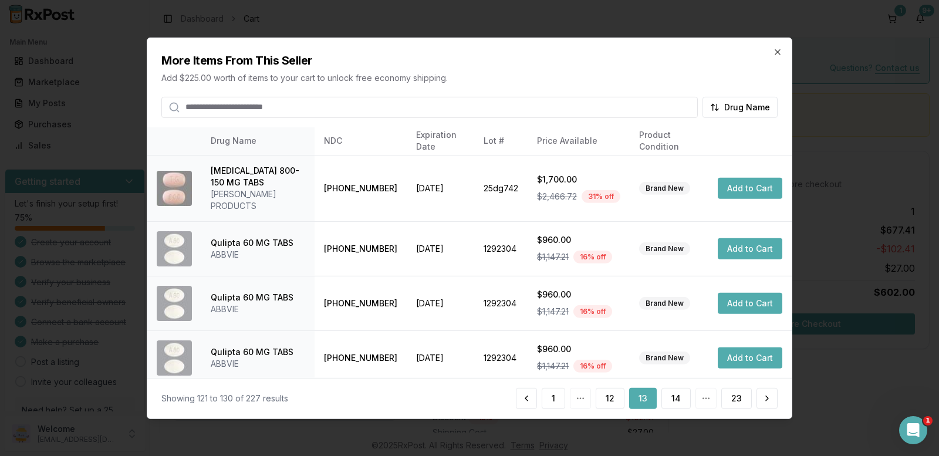
click at [766, 399] on button at bounding box center [767, 398] width 21 height 21
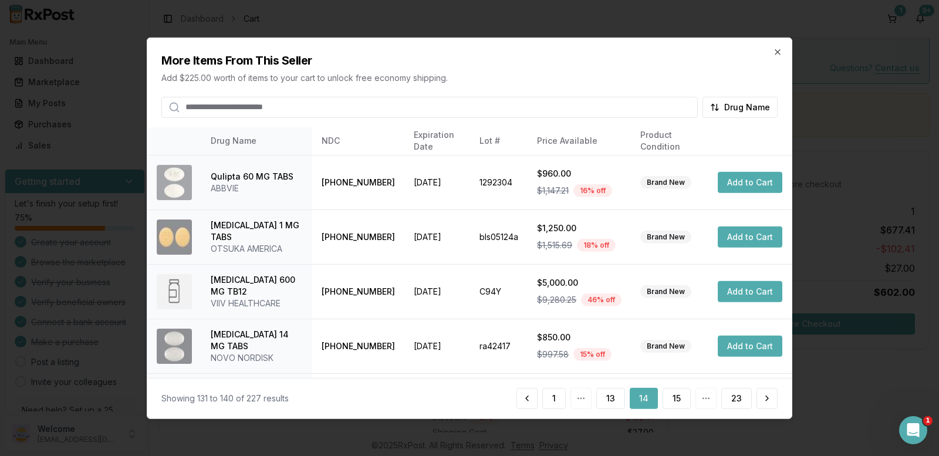
click at [766, 399] on button at bounding box center [767, 398] width 21 height 21
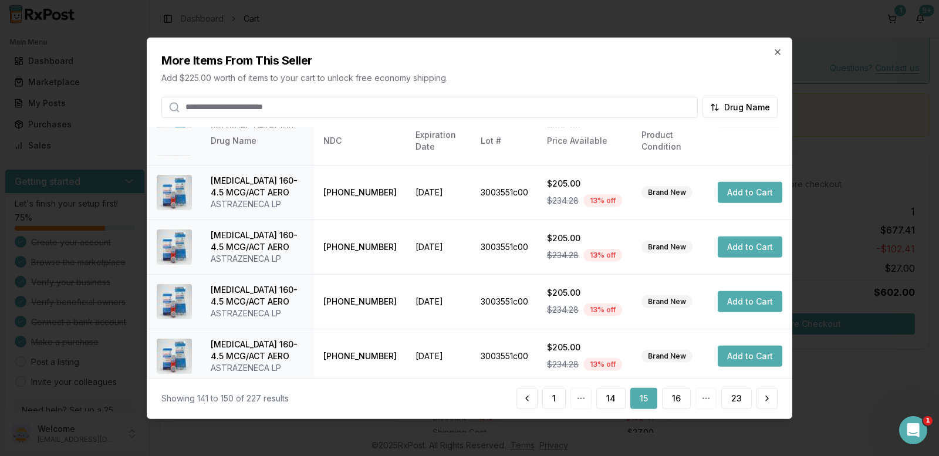
scroll to position [346, 0]
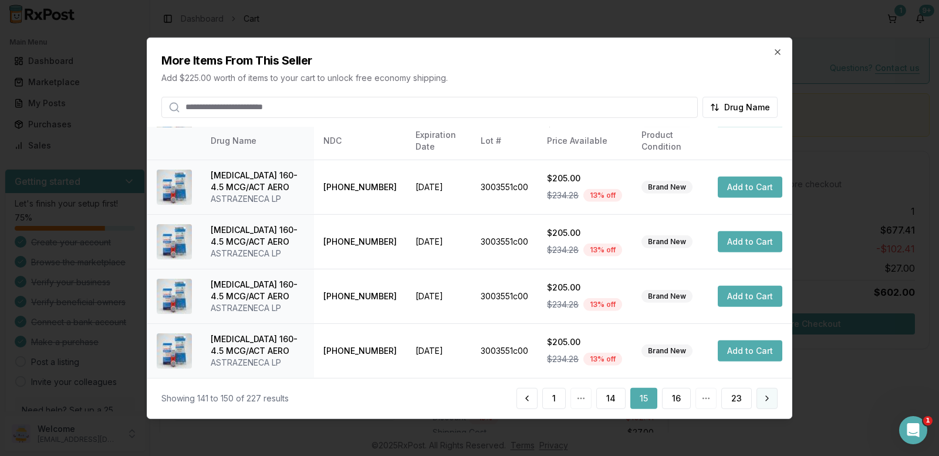
click at [763, 400] on button at bounding box center [767, 398] width 21 height 21
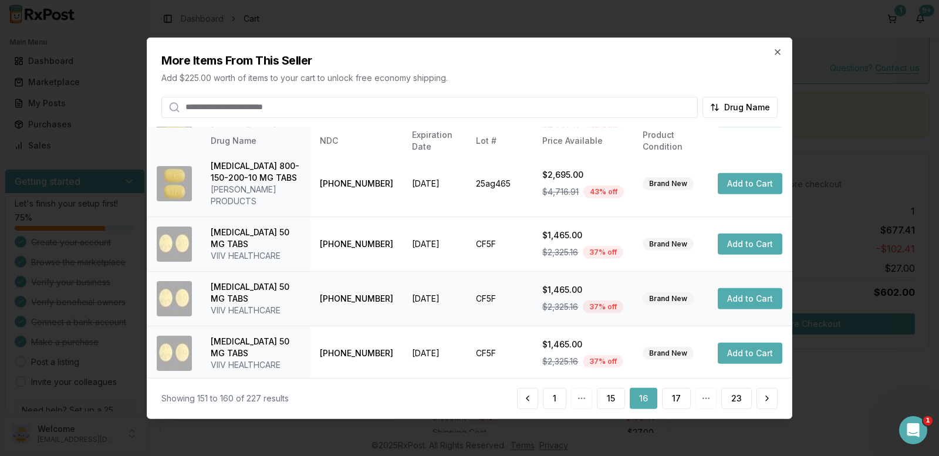
scroll to position [323, 0]
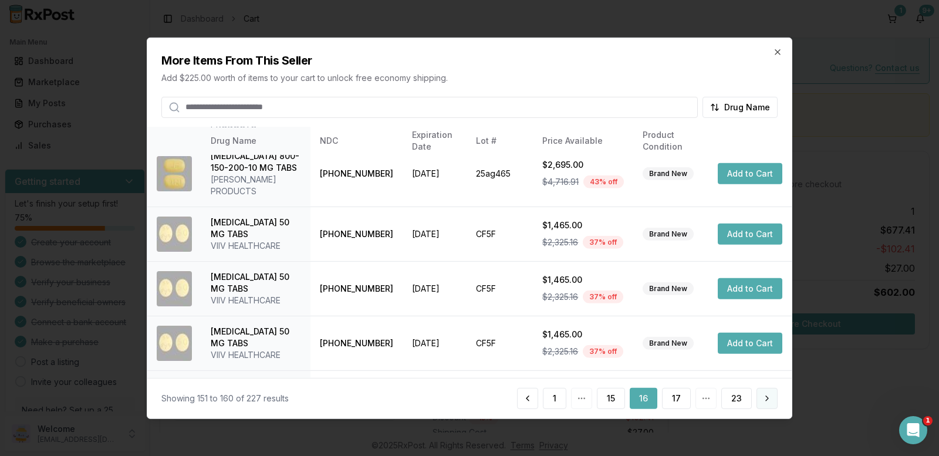
click at [767, 398] on button at bounding box center [767, 398] width 21 height 21
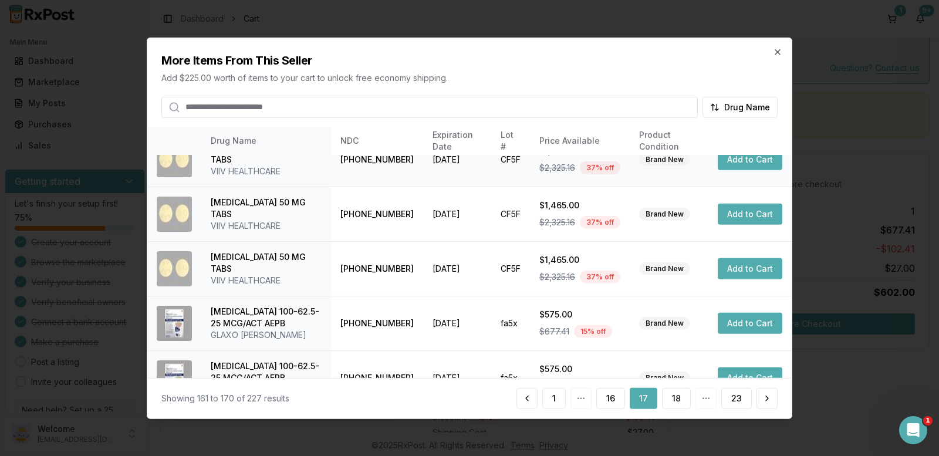
scroll to position [205, 0]
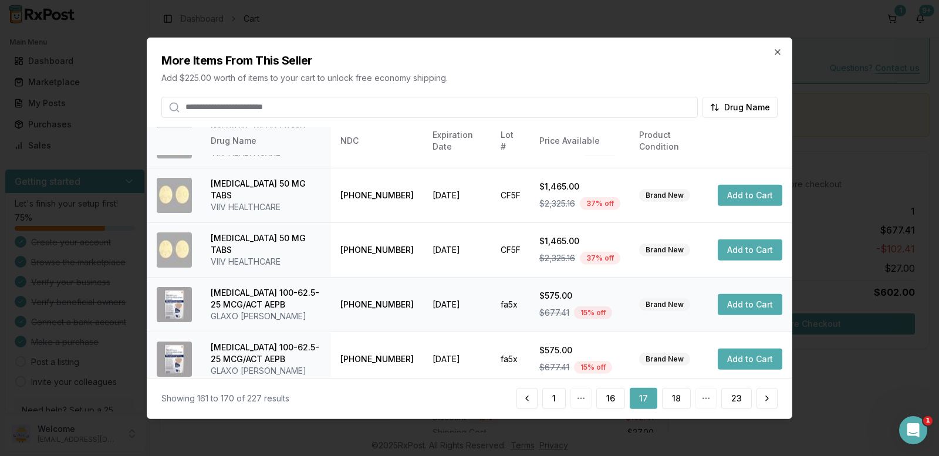
click at [741, 309] on button "Add to Cart" at bounding box center [750, 304] width 65 height 21
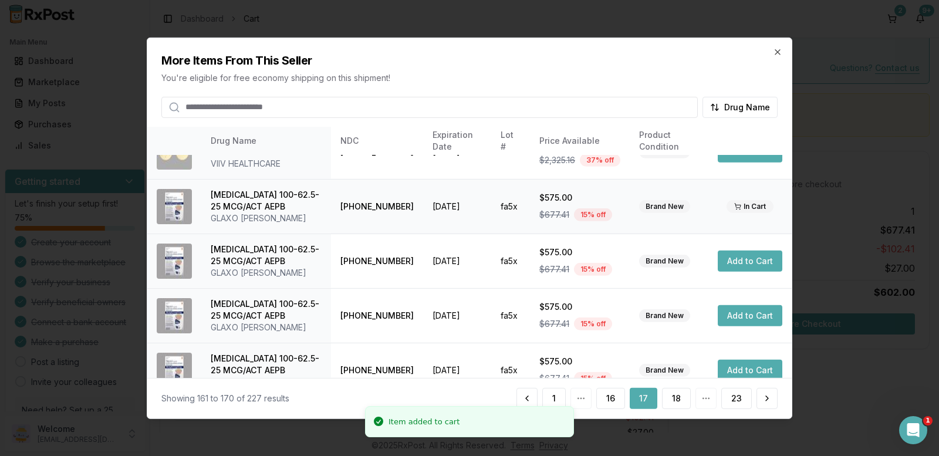
scroll to position [323, 0]
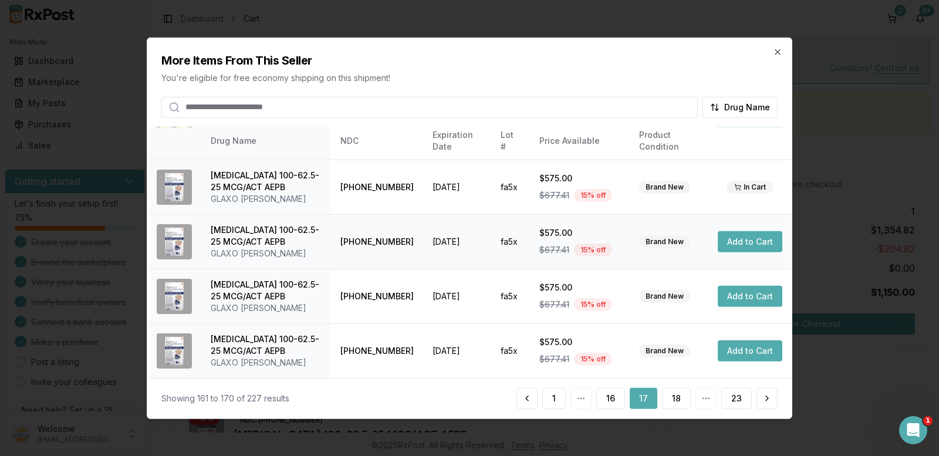
click at [740, 244] on button "Add to Cart" at bounding box center [750, 241] width 65 height 21
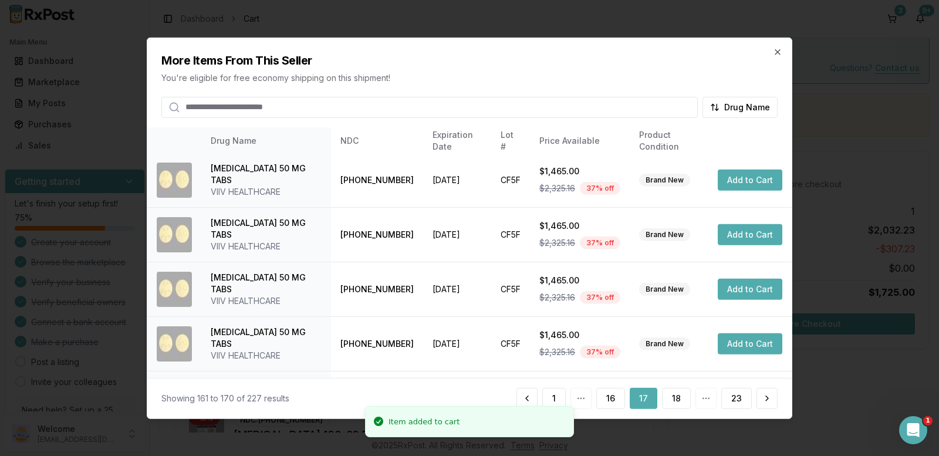
scroll to position [0, 0]
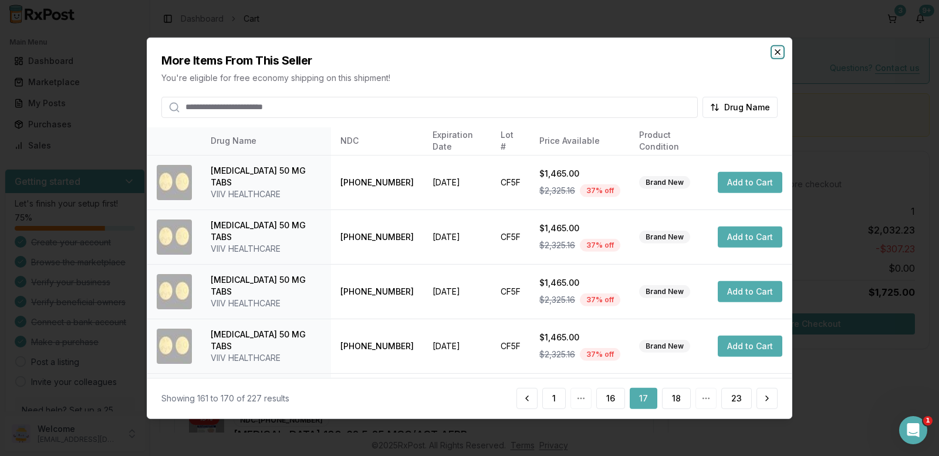
click at [776, 53] on icon "button" at bounding box center [777, 51] width 5 height 5
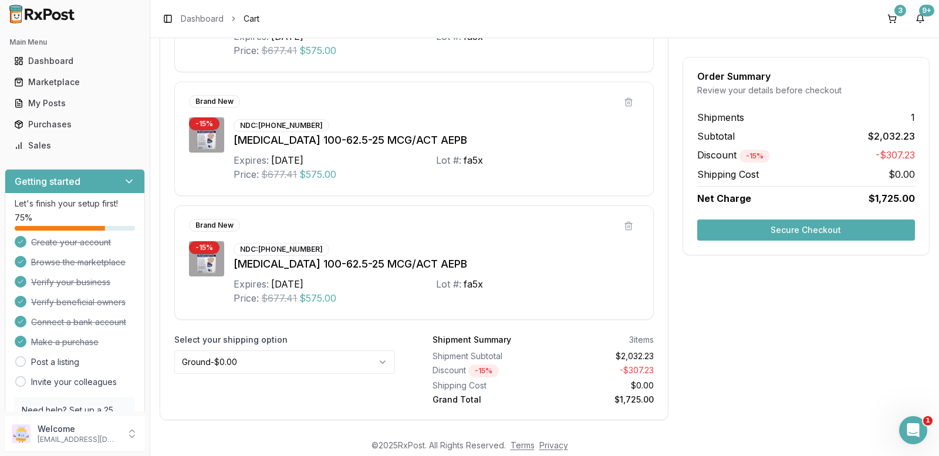
scroll to position [374, 0]
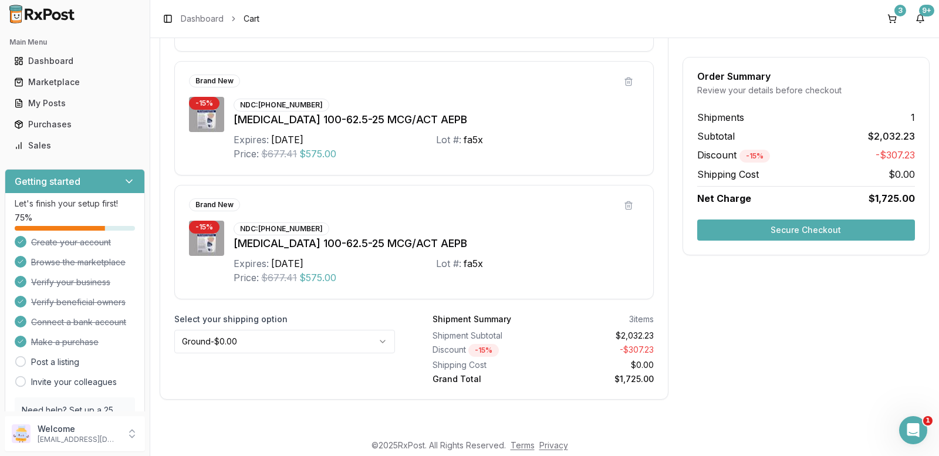
click at [755, 232] on button "Secure Checkout" at bounding box center [806, 230] width 218 height 21
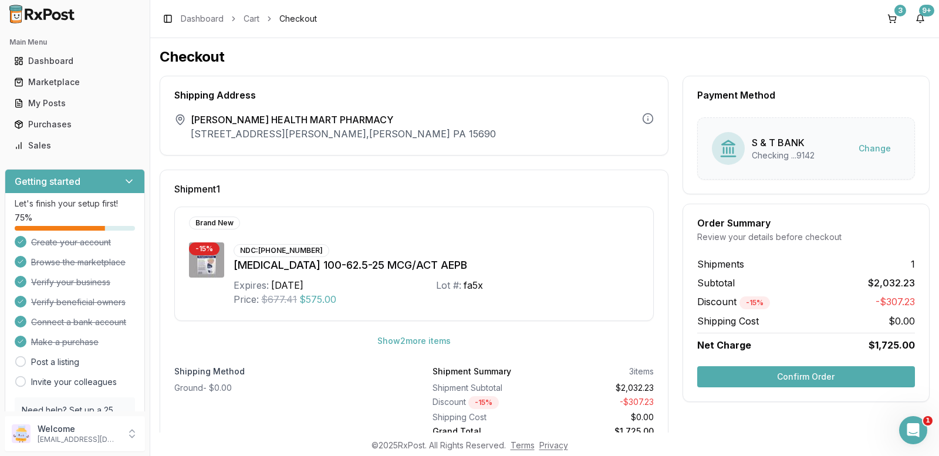
click at [765, 375] on button "Confirm Order" at bounding box center [806, 376] width 218 height 21
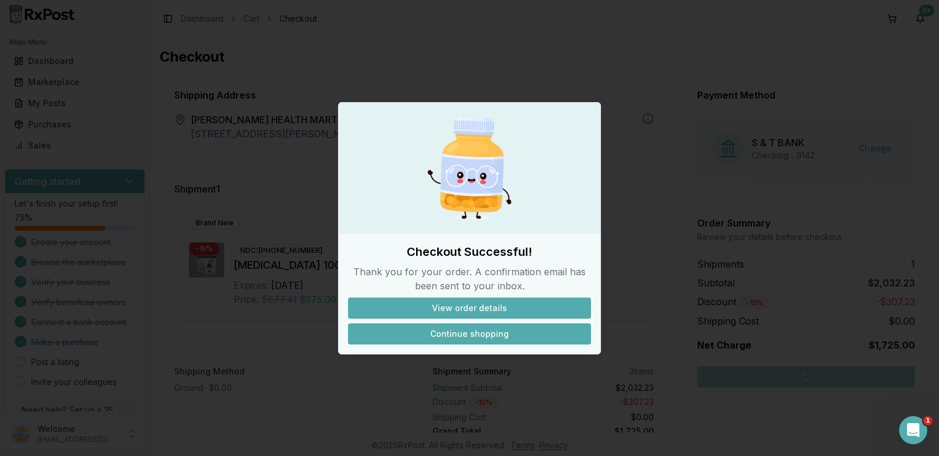
click at [521, 336] on button "Continue shopping" at bounding box center [469, 333] width 243 height 21
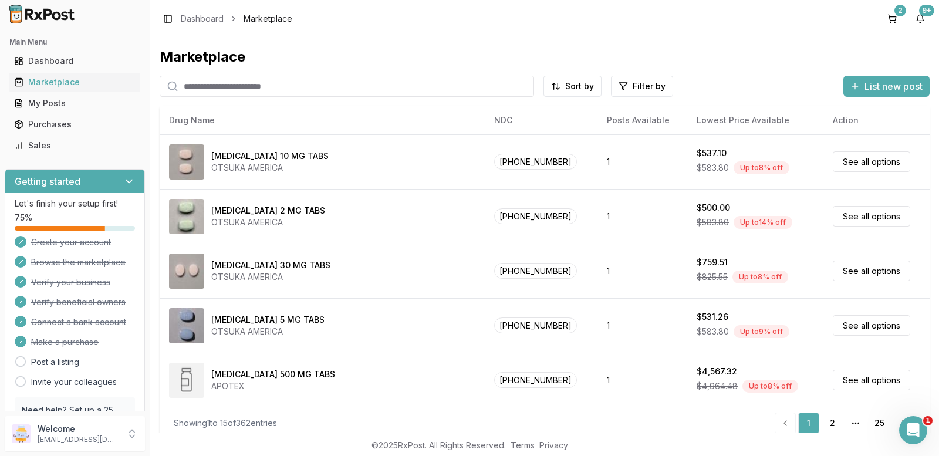
click at [254, 86] on input "search" at bounding box center [347, 86] width 375 height 21
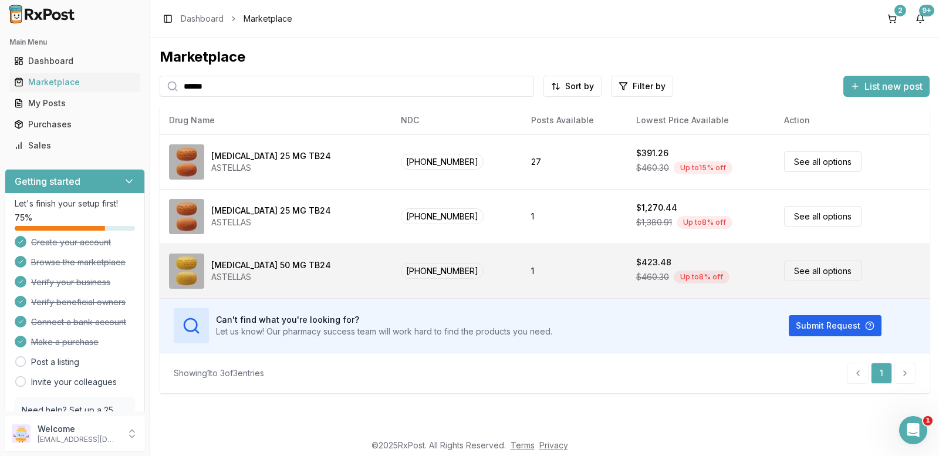
type input "******"
click at [421, 264] on span "00469-2602-30" at bounding box center [442, 271] width 83 height 16
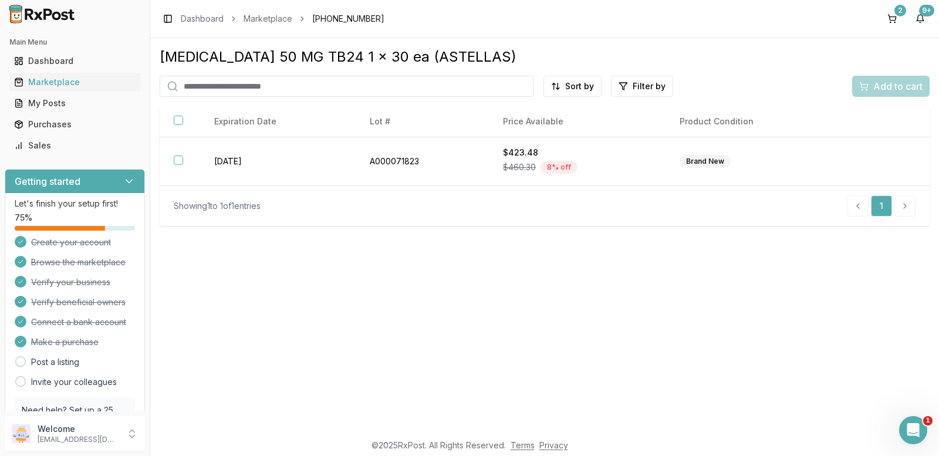
click at [878, 90] on div "Add to cart" at bounding box center [890, 86] width 77 height 21
click at [891, 22] on button "2" at bounding box center [892, 18] width 19 height 19
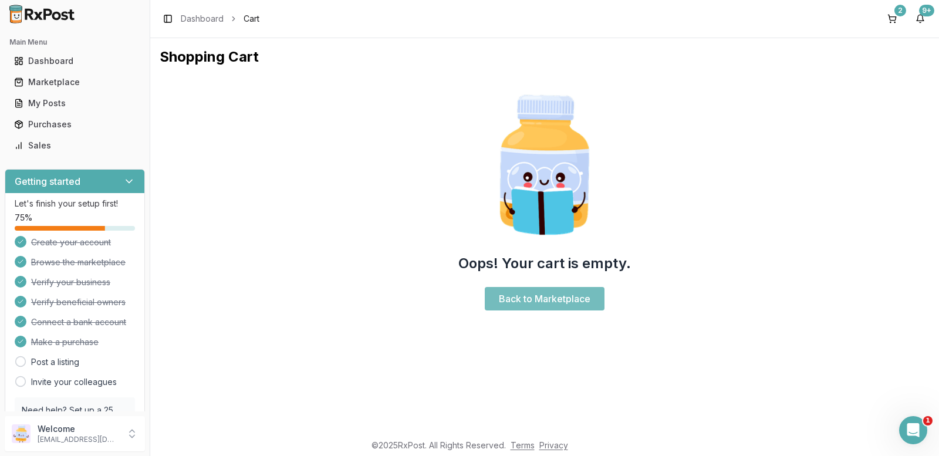
click at [548, 296] on link "Back to Marketplace" at bounding box center [545, 298] width 120 height 23
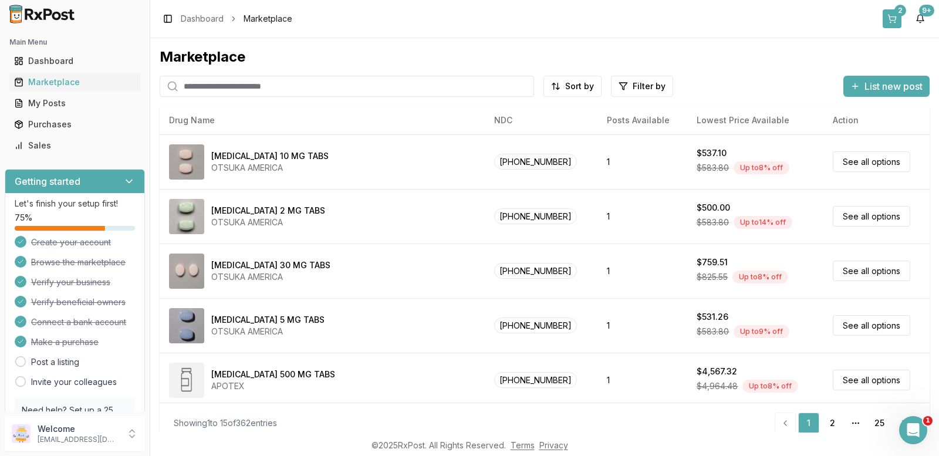
click at [894, 19] on button "2" at bounding box center [892, 18] width 19 height 19
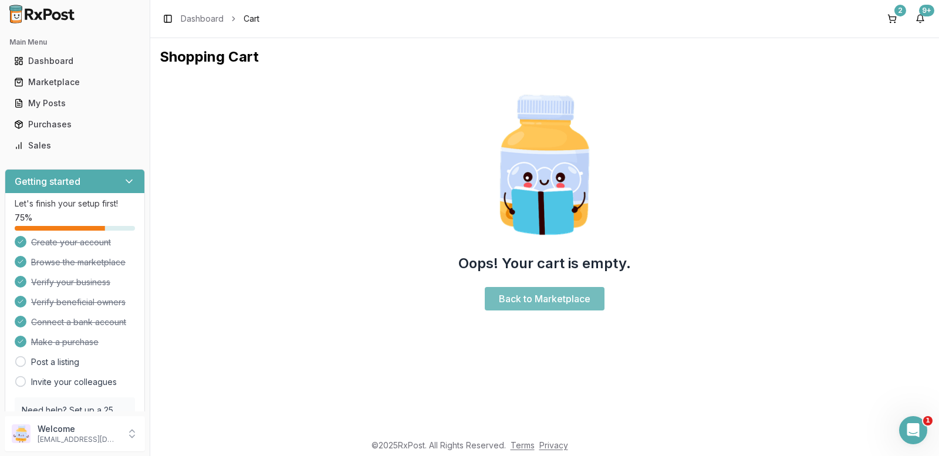
click at [538, 301] on link "Back to Marketplace" at bounding box center [545, 298] width 120 height 23
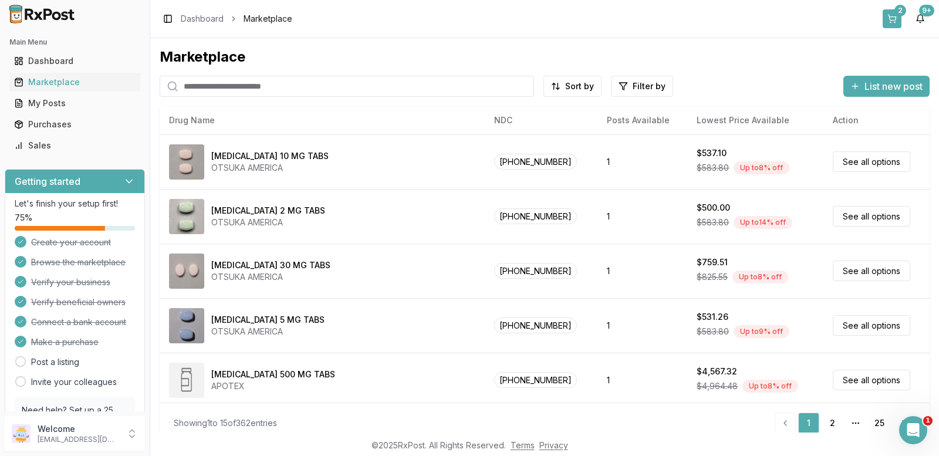
click at [895, 14] on div "2" at bounding box center [901, 11] width 12 height 12
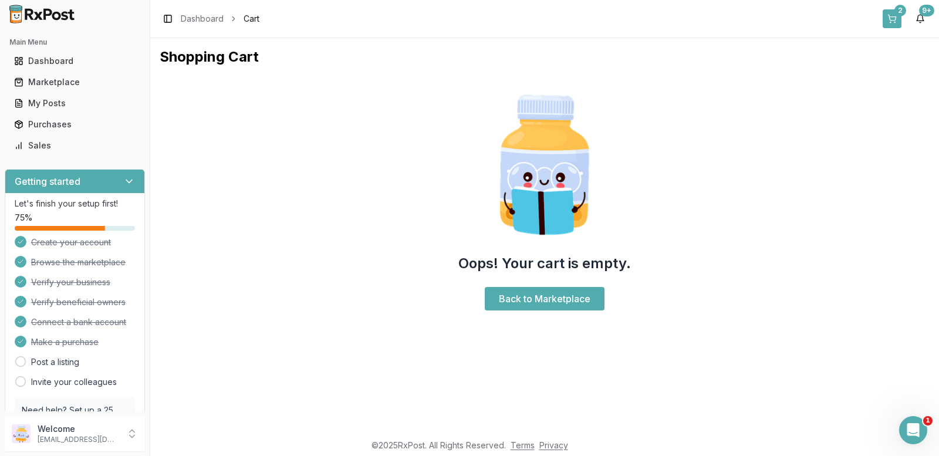
click at [895, 14] on div "2" at bounding box center [901, 11] width 12 height 12
drag, startPoint x: 180, startPoint y: 130, endPoint x: 133, endPoint y: 131, distance: 47.0
click at [179, 132] on div "Oops! Your cart is empty. Back to Marketplace" at bounding box center [545, 200] width 770 height 249
click at [45, 121] on div "Purchases" at bounding box center [75, 125] width 122 height 12
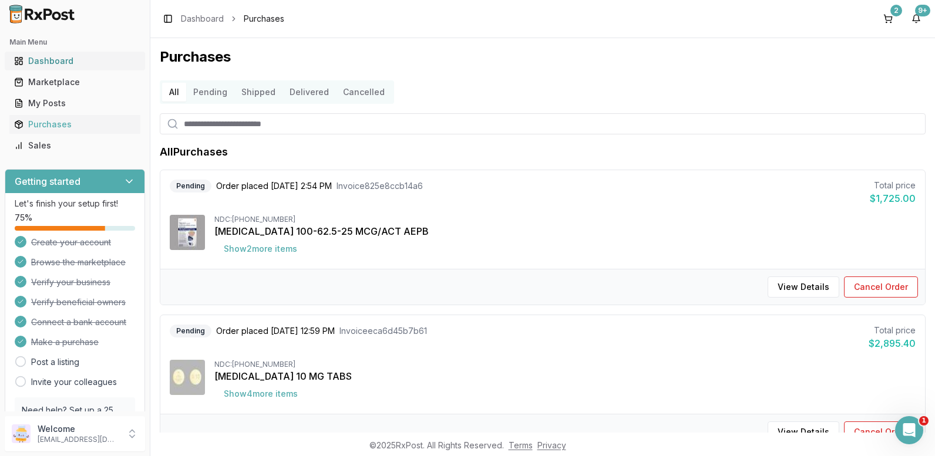
click at [58, 60] on div "Dashboard" at bounding box center [75, 61] width 122 height 12
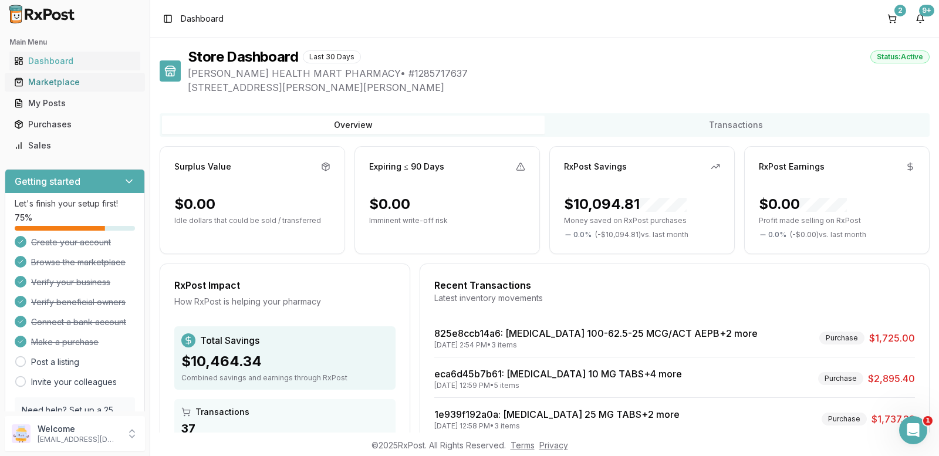
click at [61, 80] on div "Marketplace" at bounding box center [75, 82] width 122 height 12
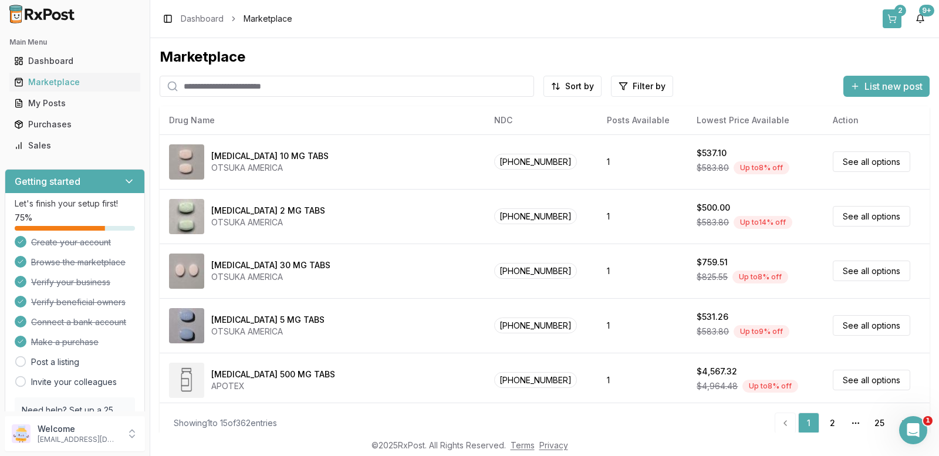
click at [895, 14] on button "2" at bounding box center [892, 18] width 19 height 19
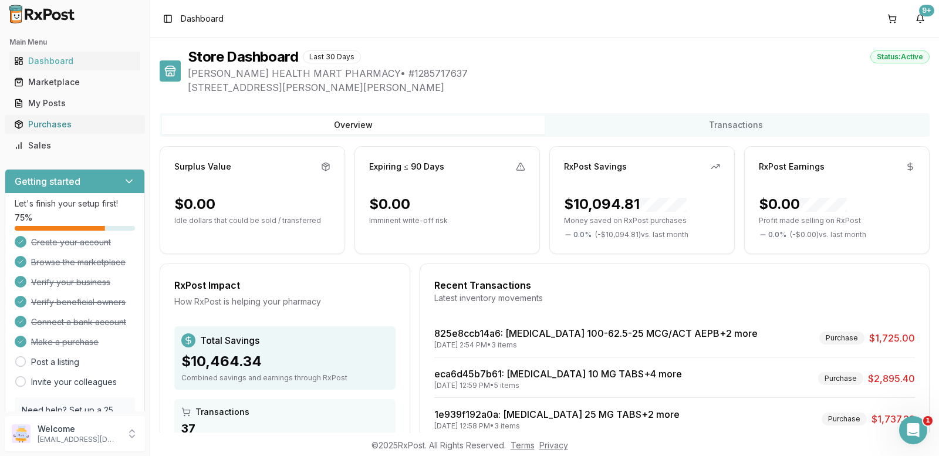
click at [59, 127] on div "Purchases" at bounding box center [75, 125] width 122 height 12
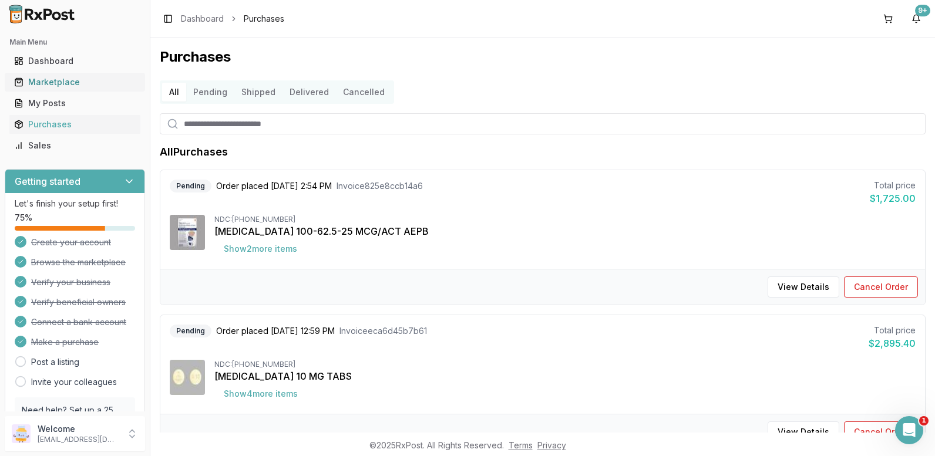
click at [43, 83] on div "Marketplace" at bounding box center [75, 82] width 122 height 12
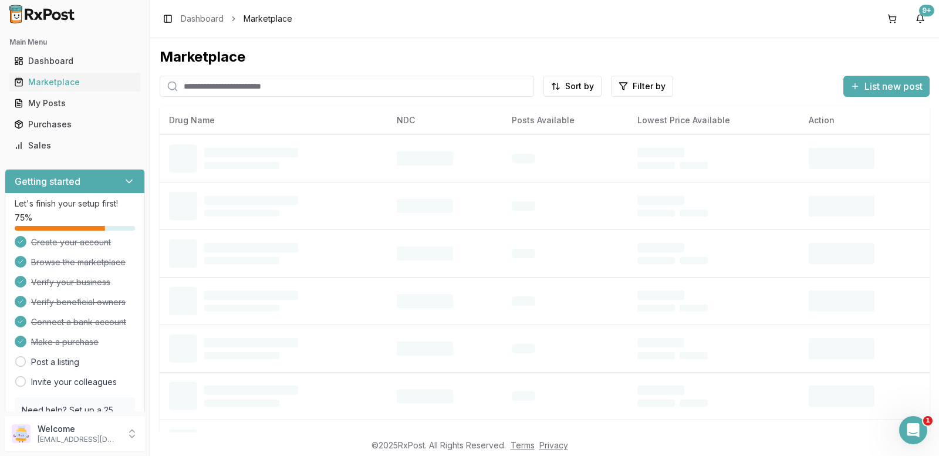
click at [240, 89] on input "search" at bounding box center [347, 86] width 375 height 21
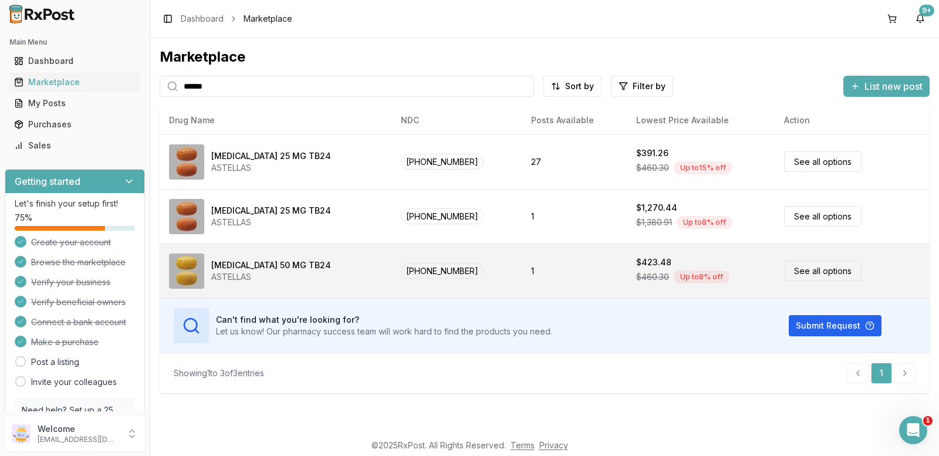
type input "******"
click at [819, 274] on link "See all options" at bounding box center [822, 271] width 77 height 21
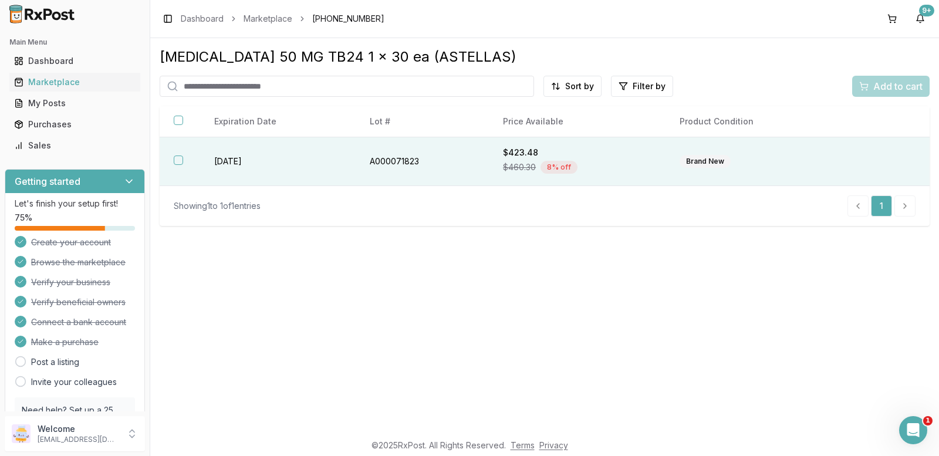
click at [177, 157] on button "button" at bounding box center [178, 160] width 9 height 9
click at [888, 84] on span "Add to cart" at bounding box center [898, 86] width 49 height 14
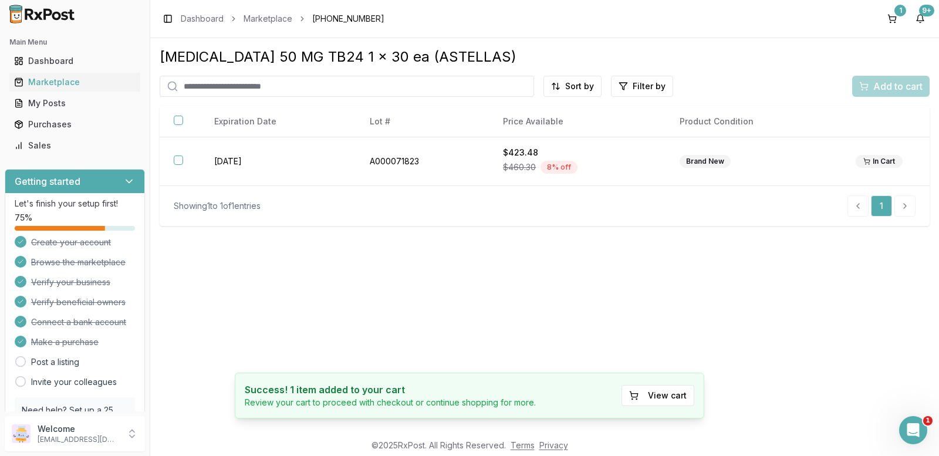
click at [662, 400] on button "View cart" at bounding box center [658, 395] width 73 height 21
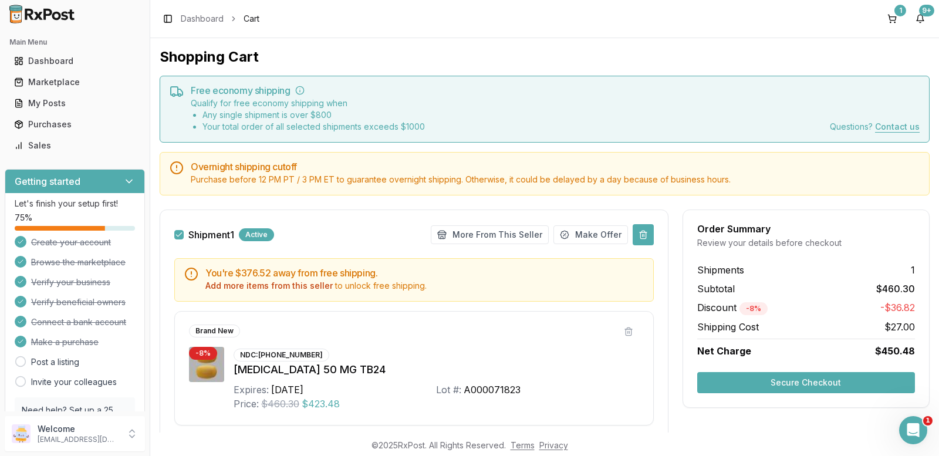
click at [639, 234] on button at bounding box center [643, 234] width 21 height 21
